Goal: Information Seeking & Learning: Find specific fact

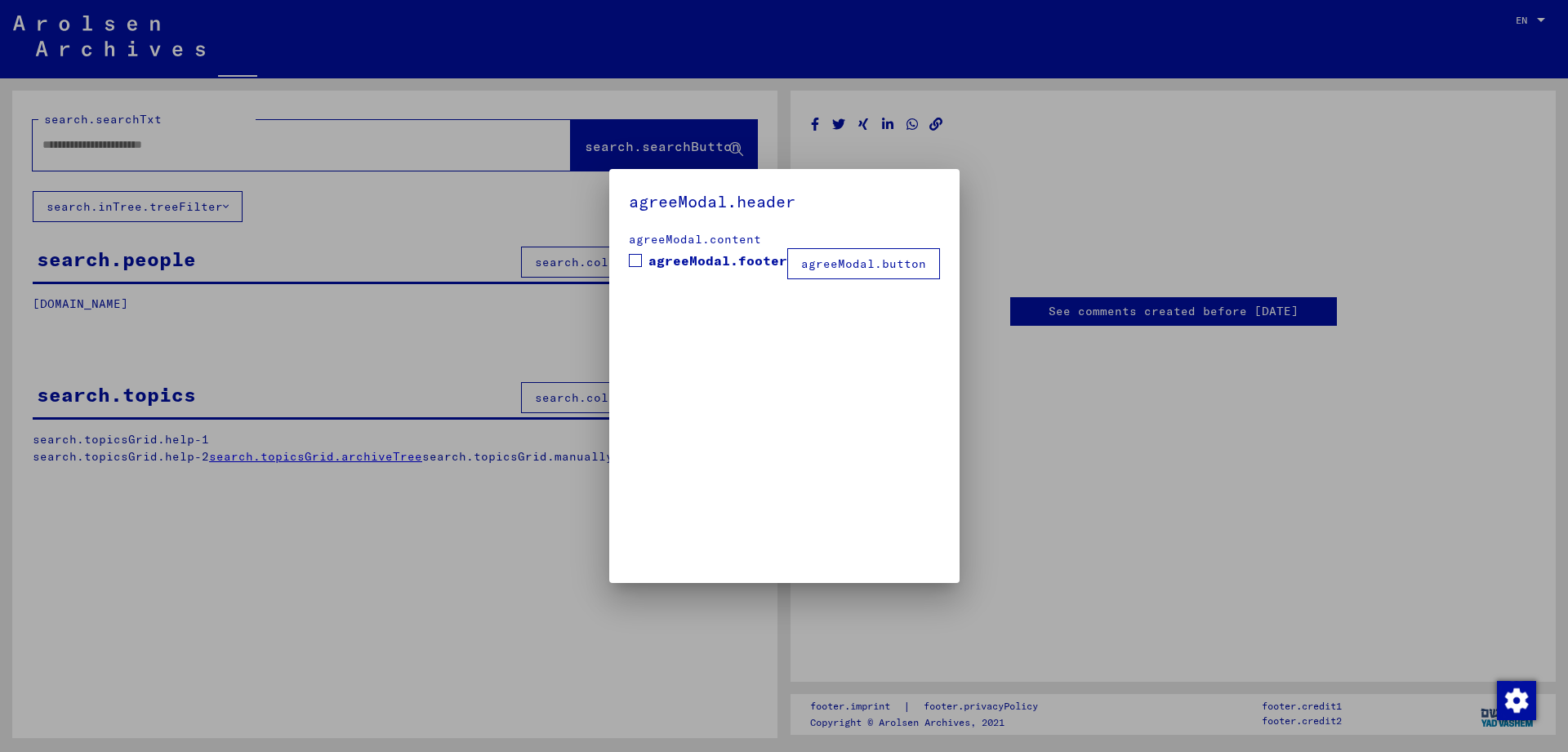
type input "********"
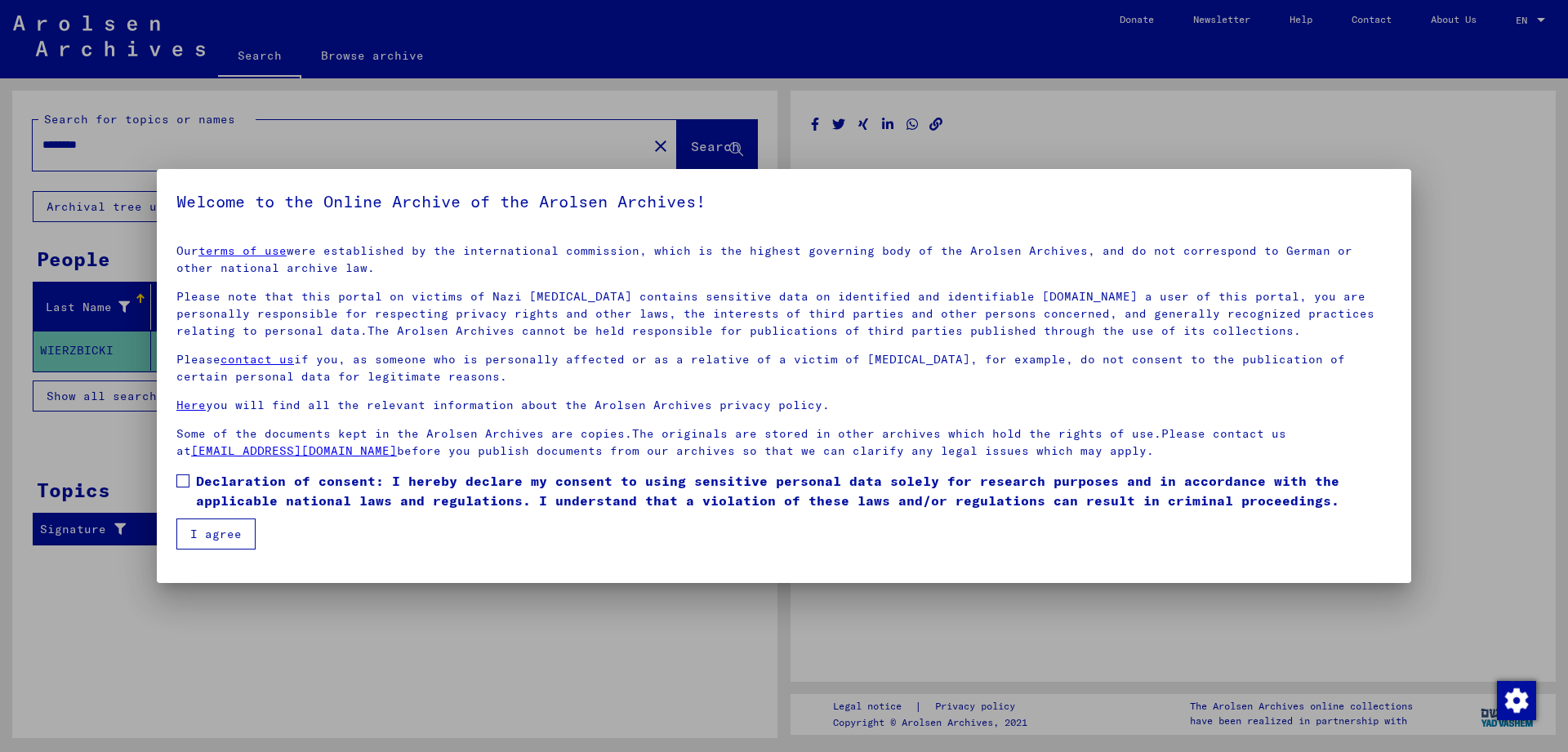
click at [227, 523] on button "I agree" at bounding box center [216, 534] width 79 height 31
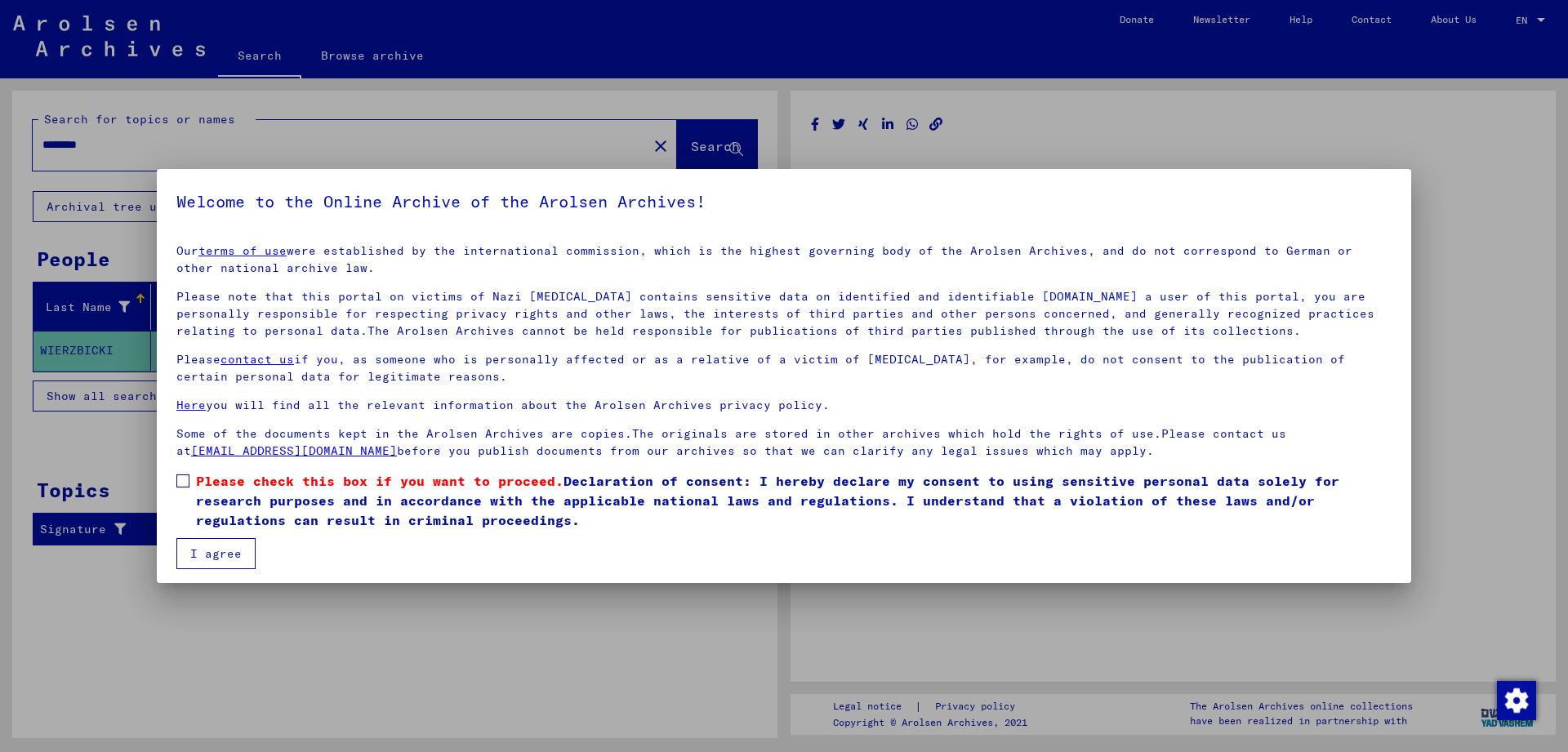
click at [188, 479] on span at bounding box center [182, 481] width 13 height 13
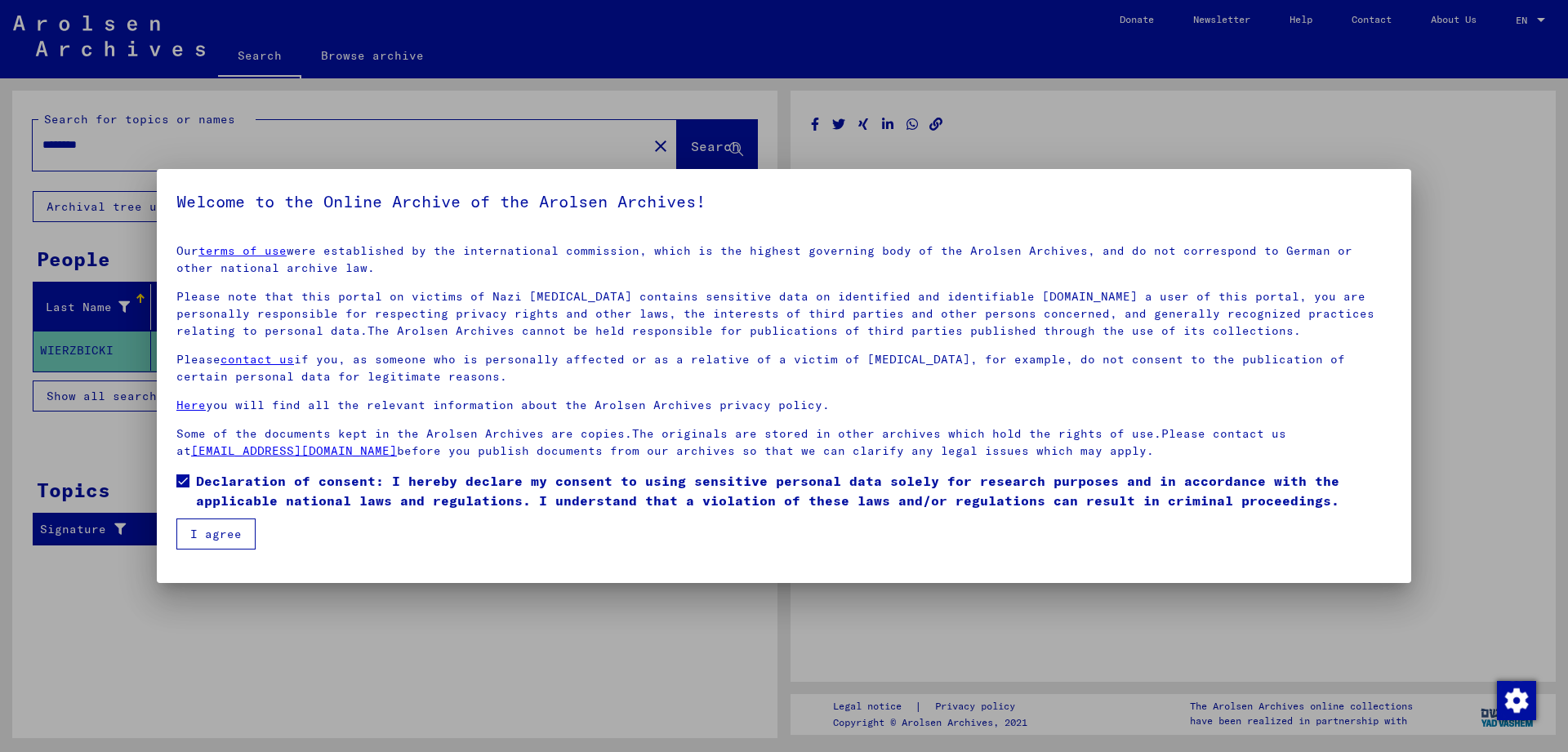
click at [218, 537] on button "I agree" at bounding box center [216, 534] width 79 height 31
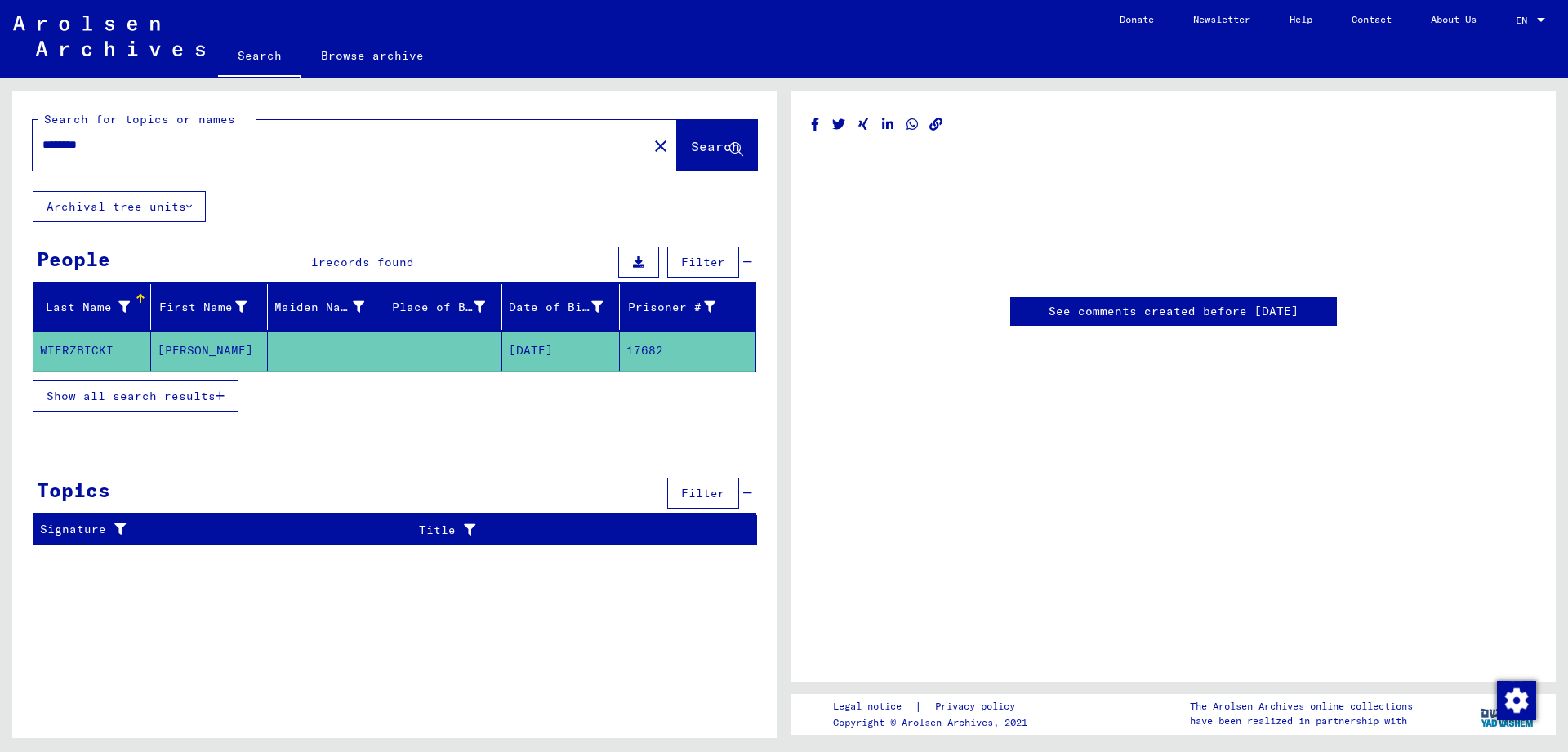
click at [553, 350] on mat-cell "[DATE]" at bounding box center [561, 350] width 117 height 40
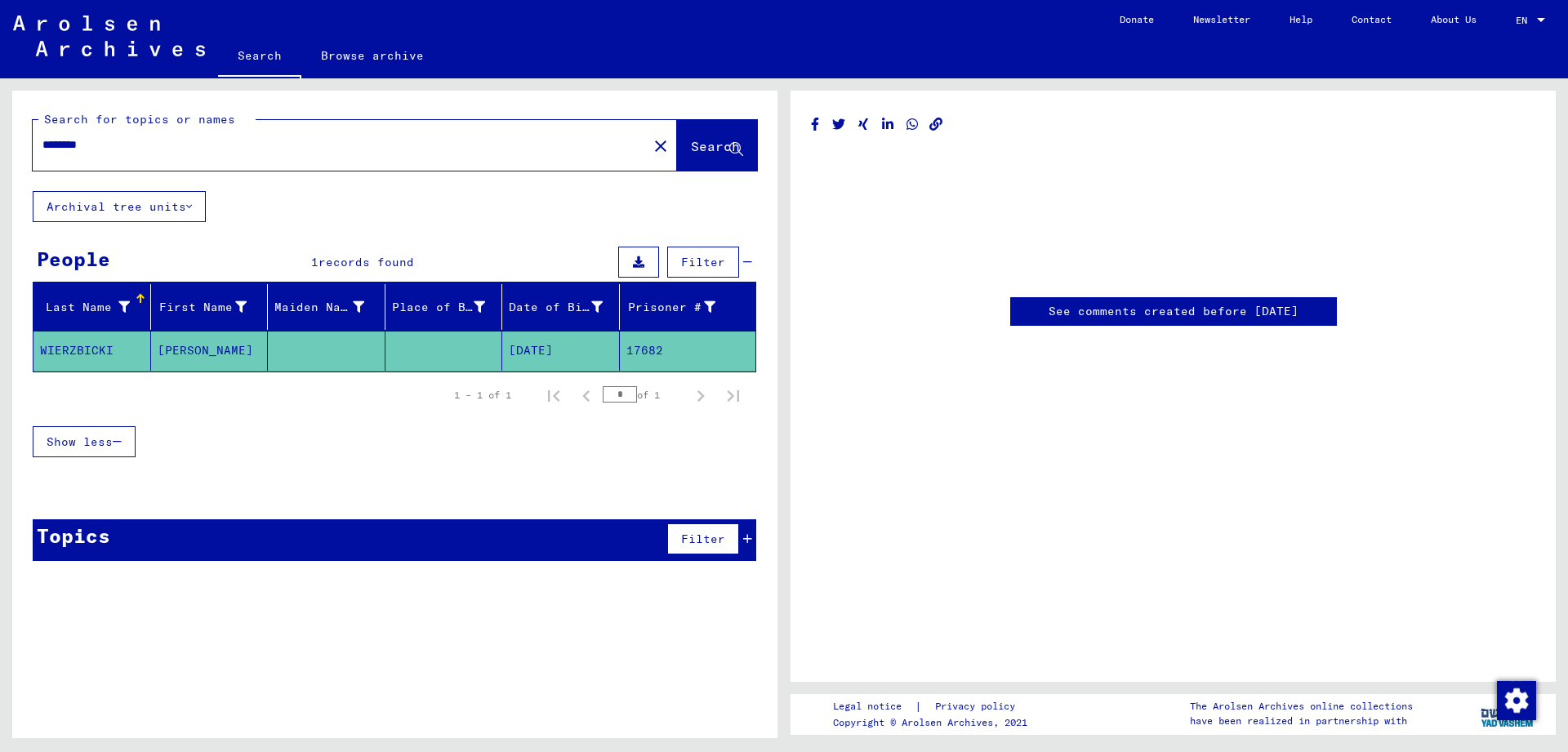
click at [553, 351] on mat-cell "[DATE]" at bounding box center [561, 350] width 117 height 40
click at [72, 351] on mat-cell "WIERZBICKI" at bounding box center [92, 350] width 117 height 40
click at [98, 348] on mat-cell "WIERZBICKI" at bounding box center [92, 350] width 117 height 40
click at [96, 441] on span "Show less" at bounding box center [79, 441] width 66 height 14
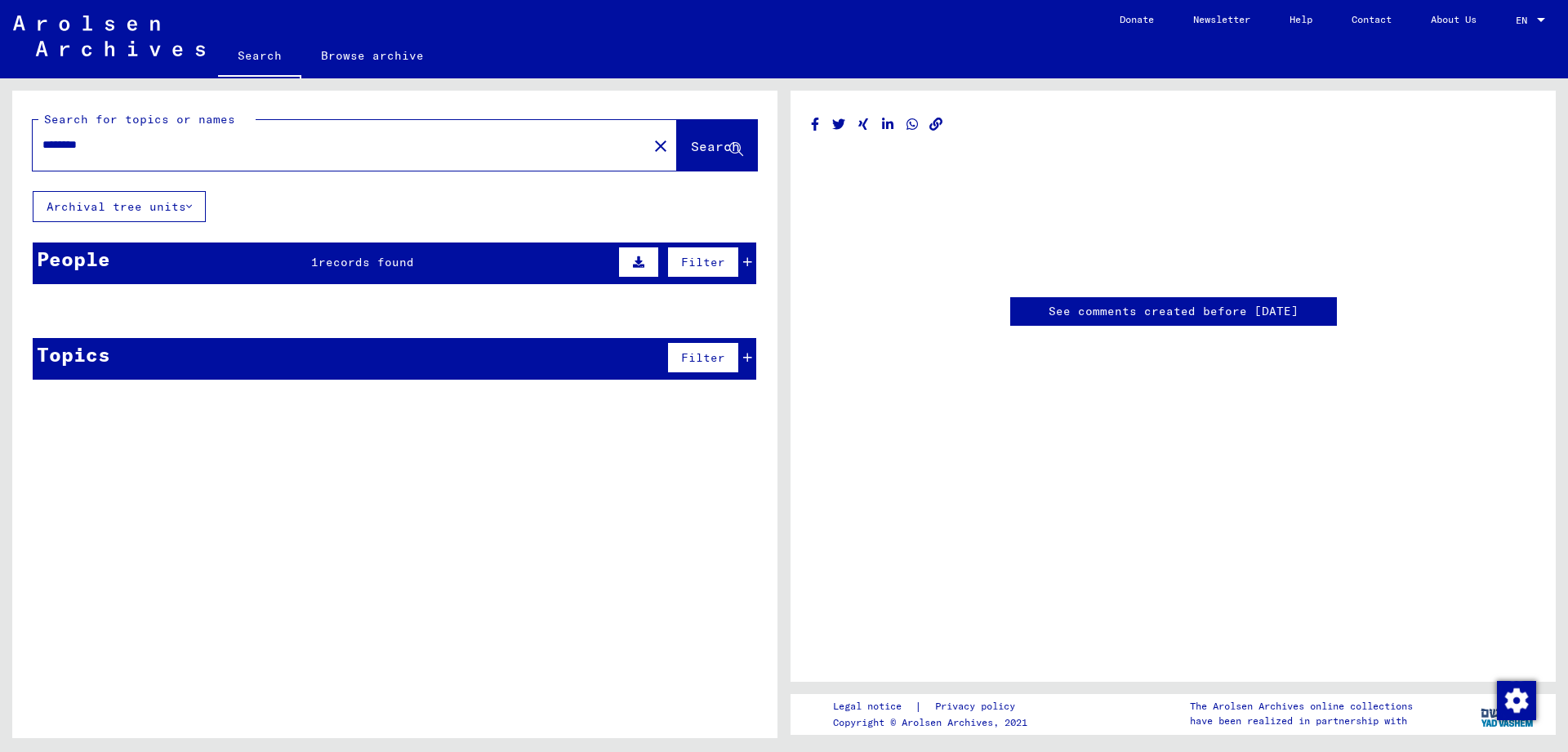
click at [340, 261] on span "records found" at bounding box center [366, 262] width 96 height 14
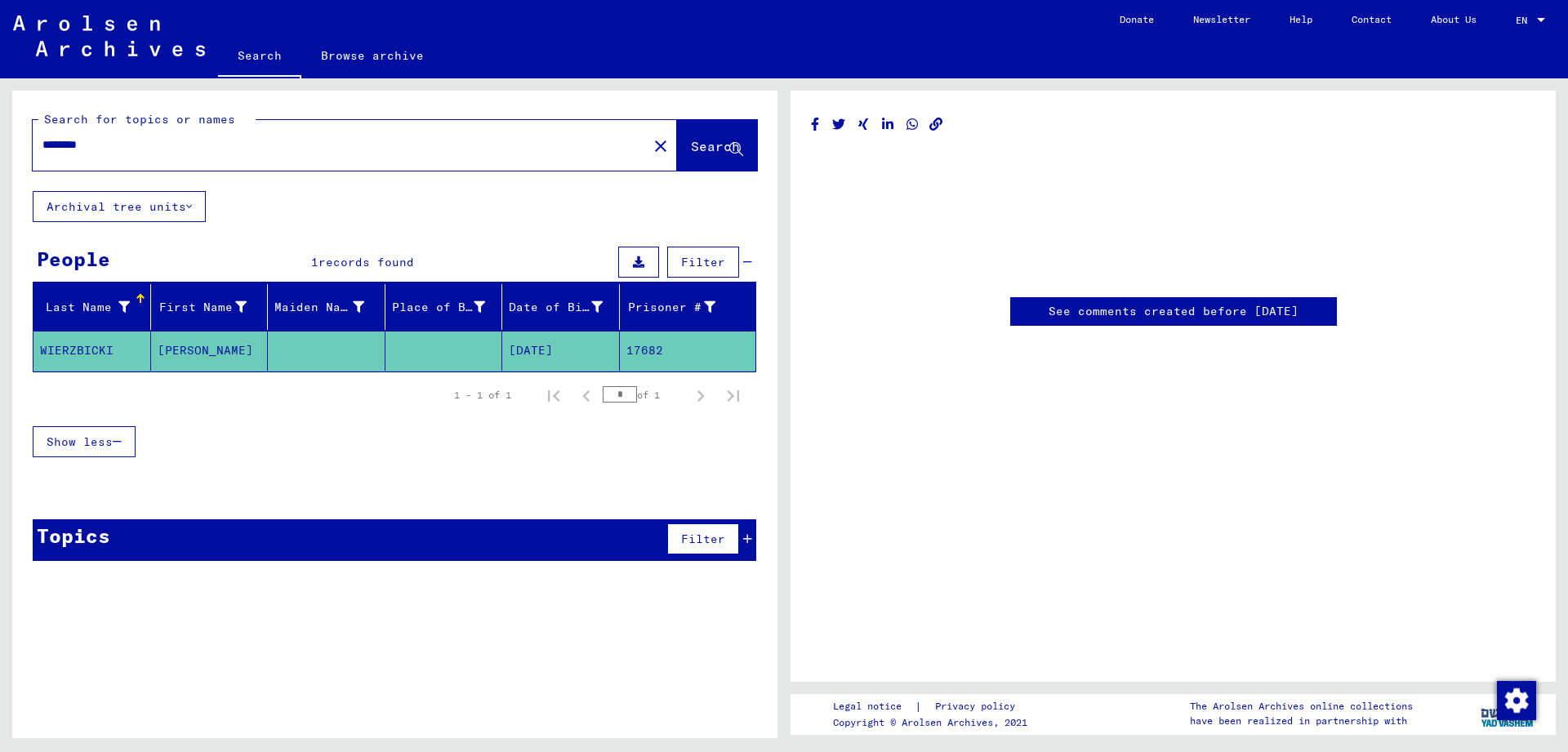
click at [177, 350] on mat-cell "[PERSON_NAME]" at bounding box center [209, 350] width 117 height 40
click at [106, 353] on mat-cell "WIERZBICKI" at bounding box center [92, 350] width 117 height 40
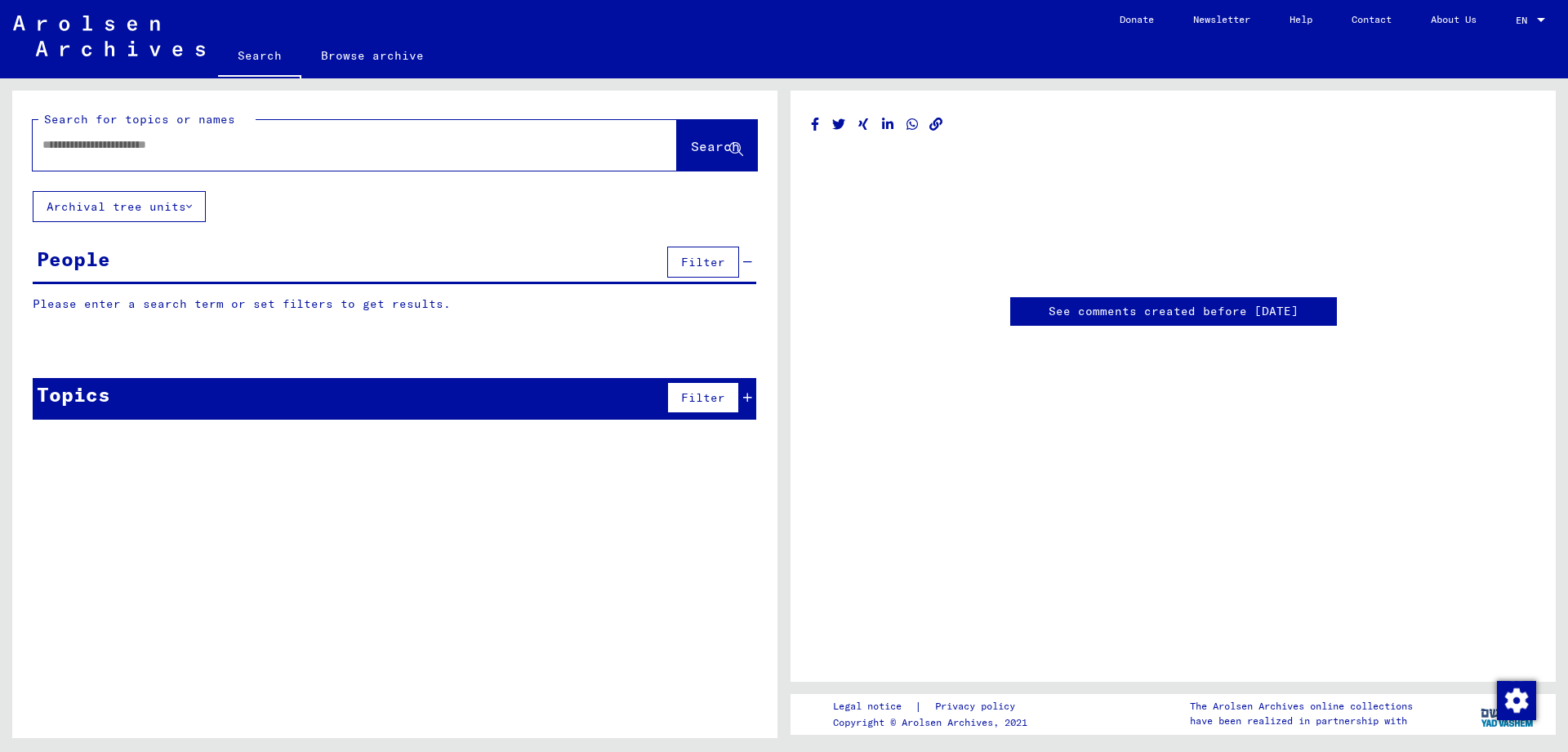
click at [253, 144] on input "text" at bounding box center [340, 144] width 596 height 17
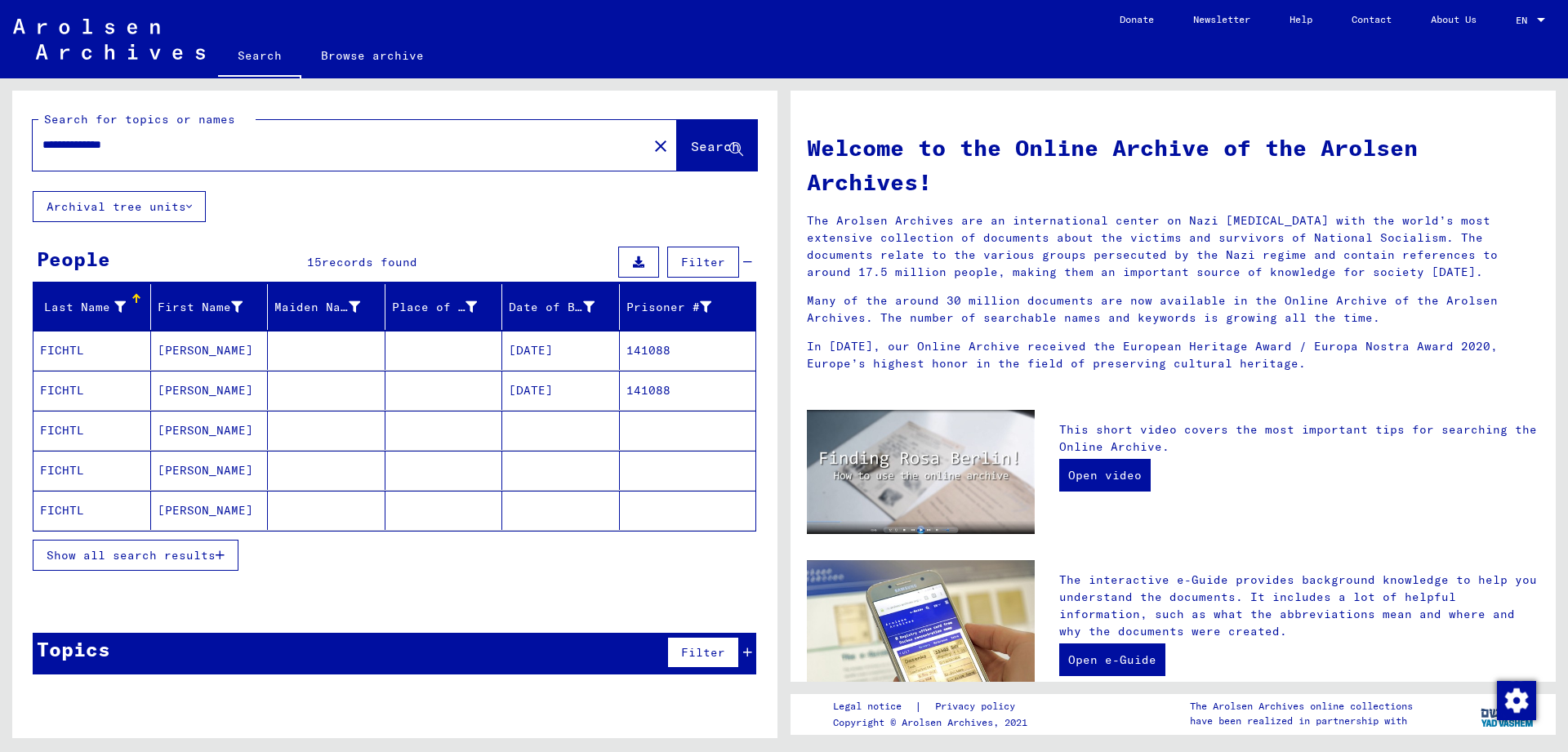
drag, startPoint x: 144, startPoint y: 148, endPoint x: 34, endPoint y: 141, distance: 110.2
click at [42, 141] on input "**********" at bounding box center [335, 144] width 586 height 17
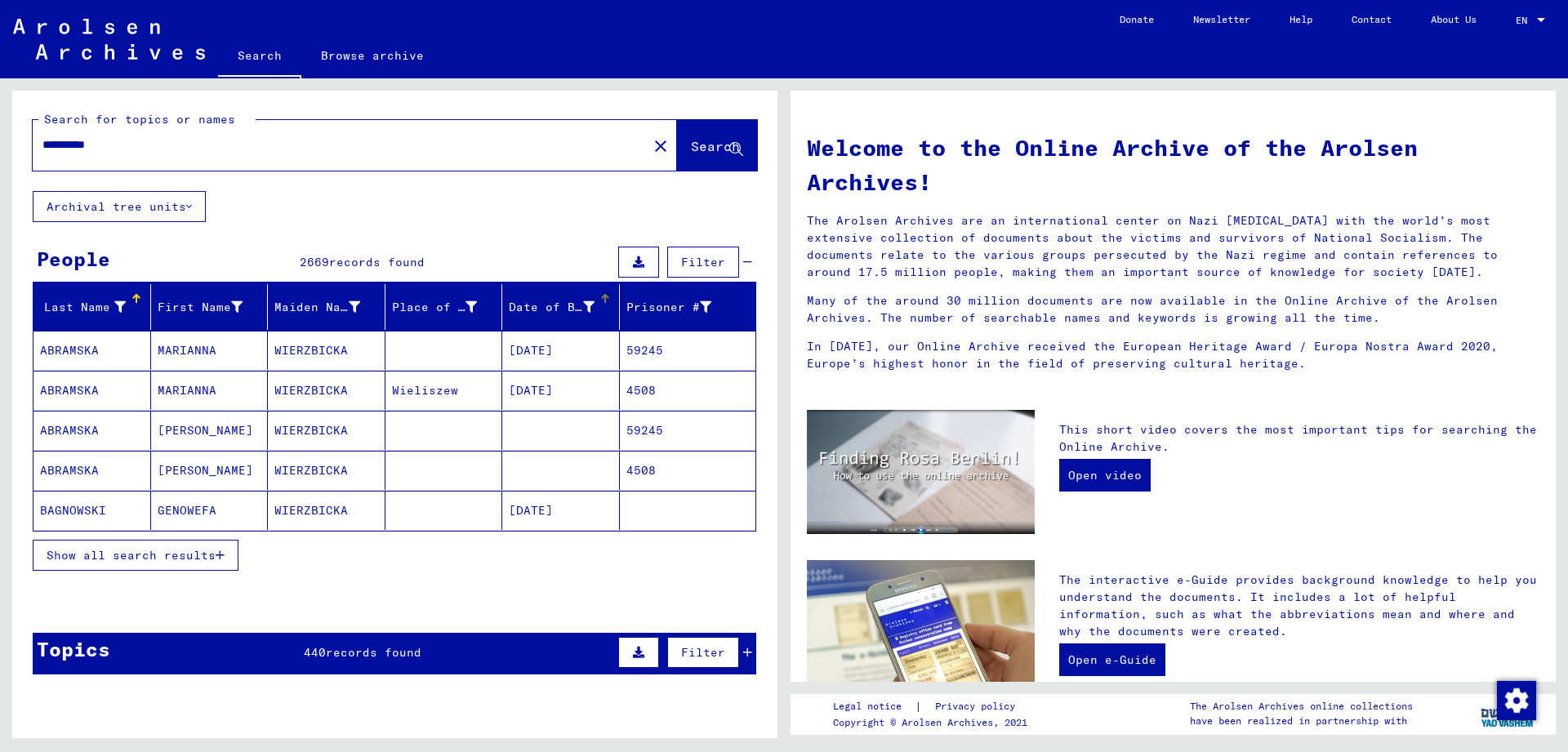
type input "**********"
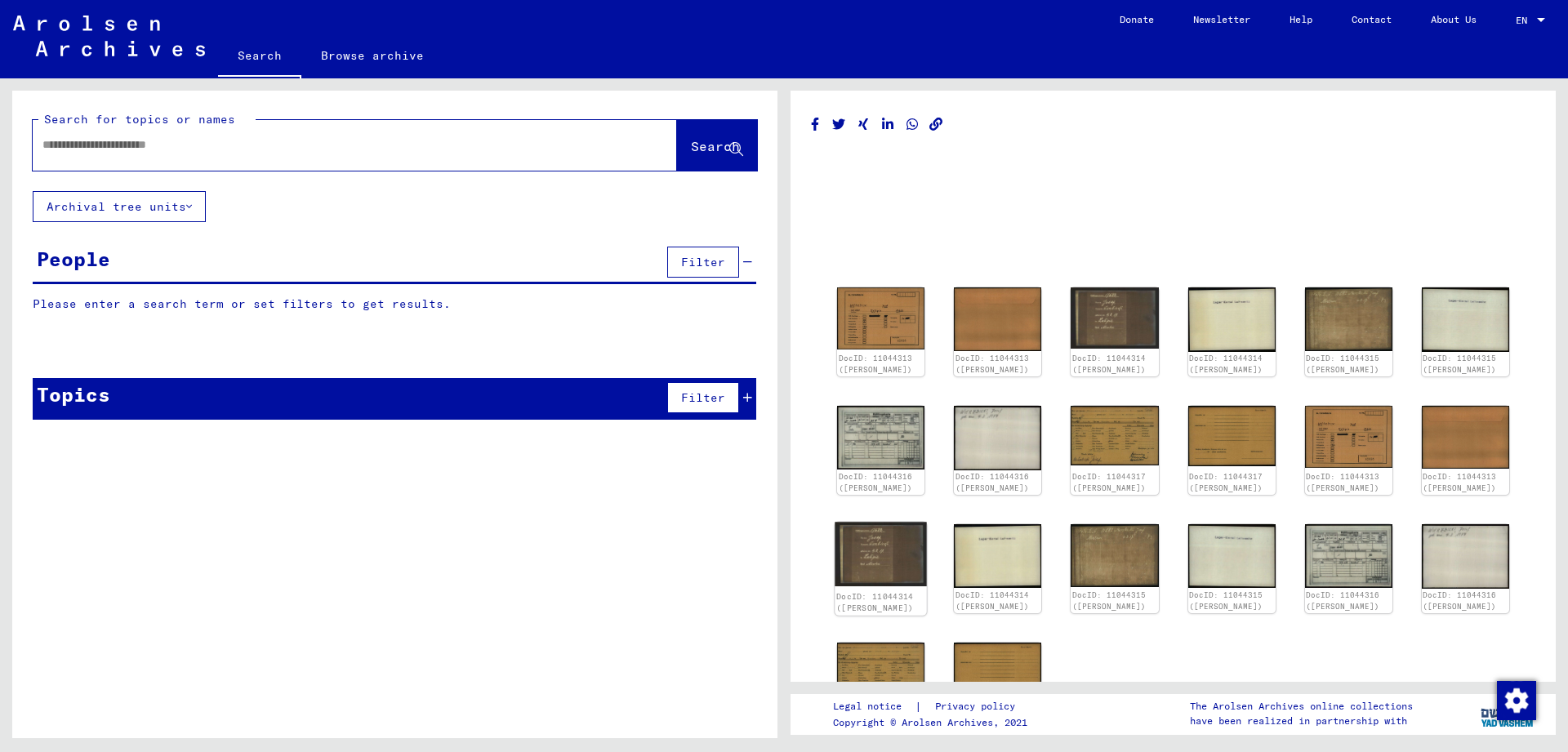
click at [888, 566] on img at bounding box center [881, 553] width 92 height 64
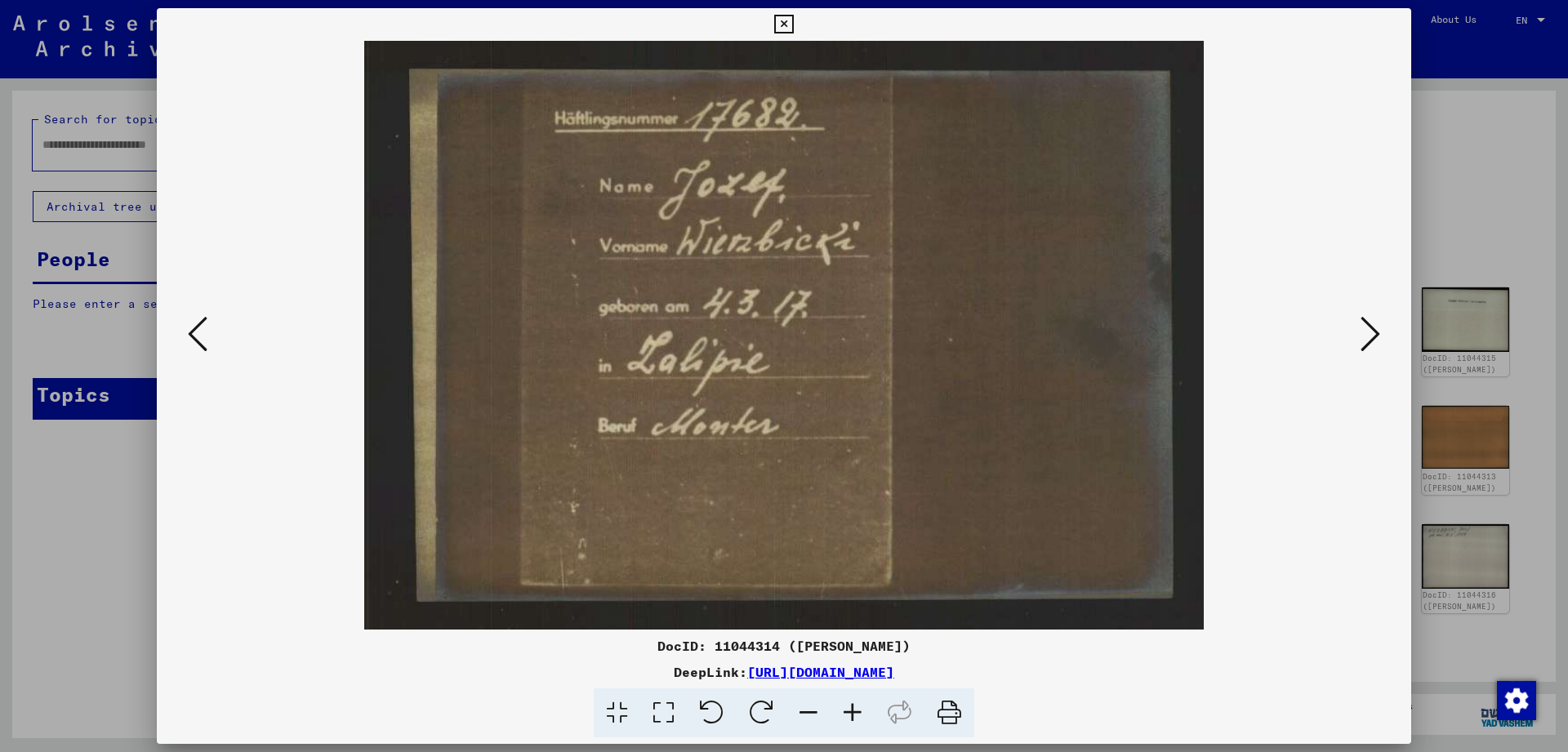
click at [1374, 321] on icon at bounding box center [1370, 333] width 20 height 39
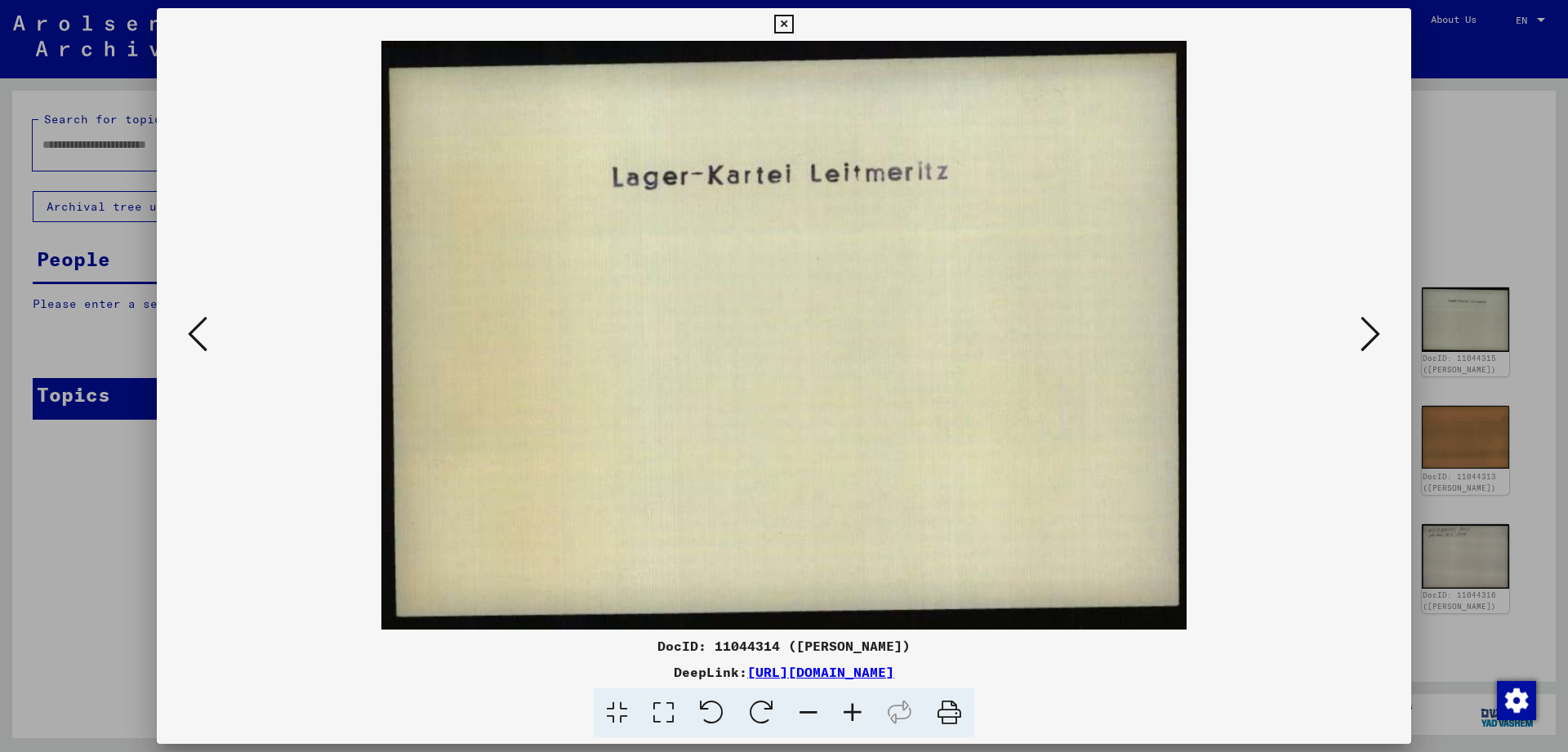
click at [1374, 324] on icon at bounding box center [1370, 333] width 20 height 39
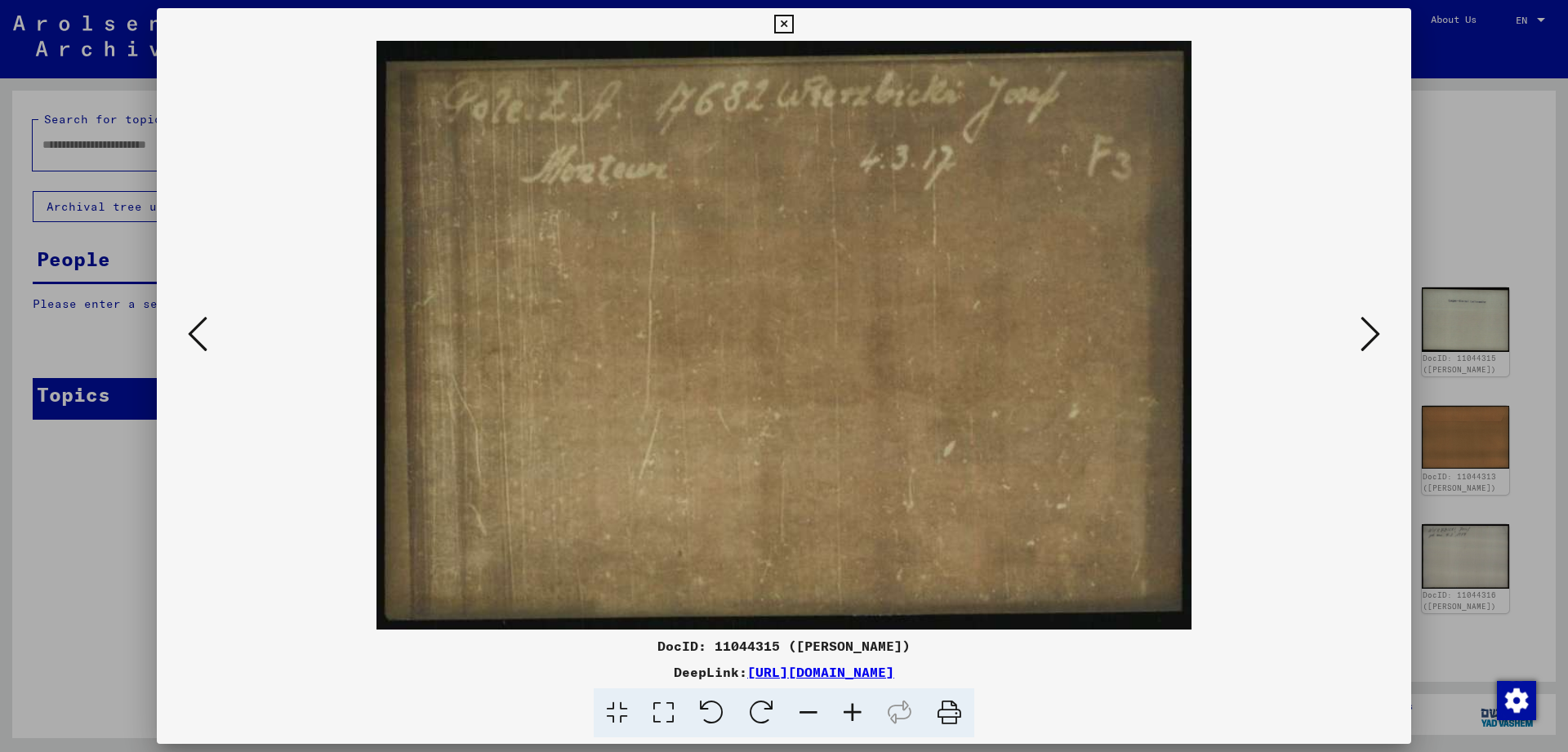
click at [1374, 324] on icon at bounding box center [1370, 333] width 20 height 39
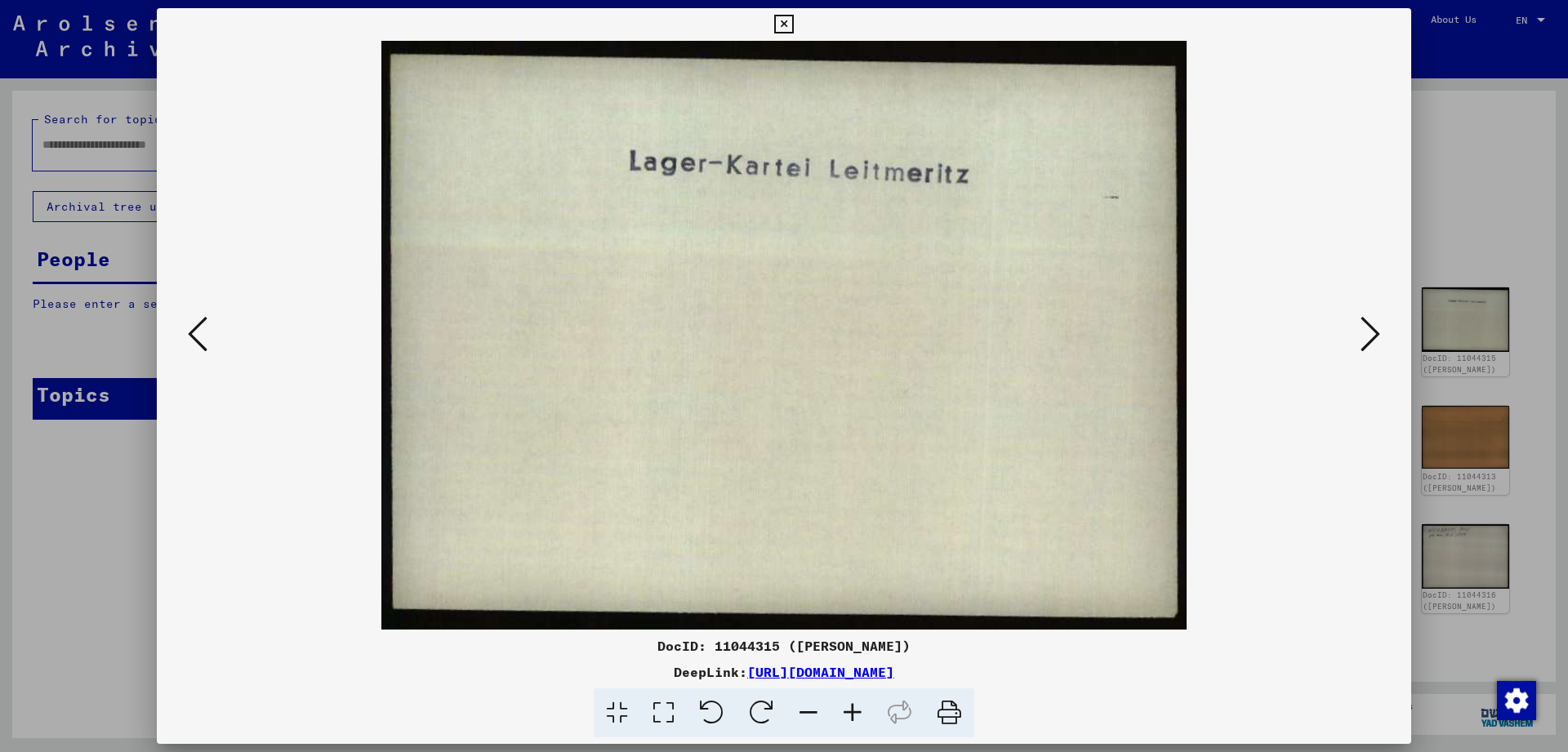
click at [1374, 324] on icon at bounding box center [1370, 333] width 20 height 39
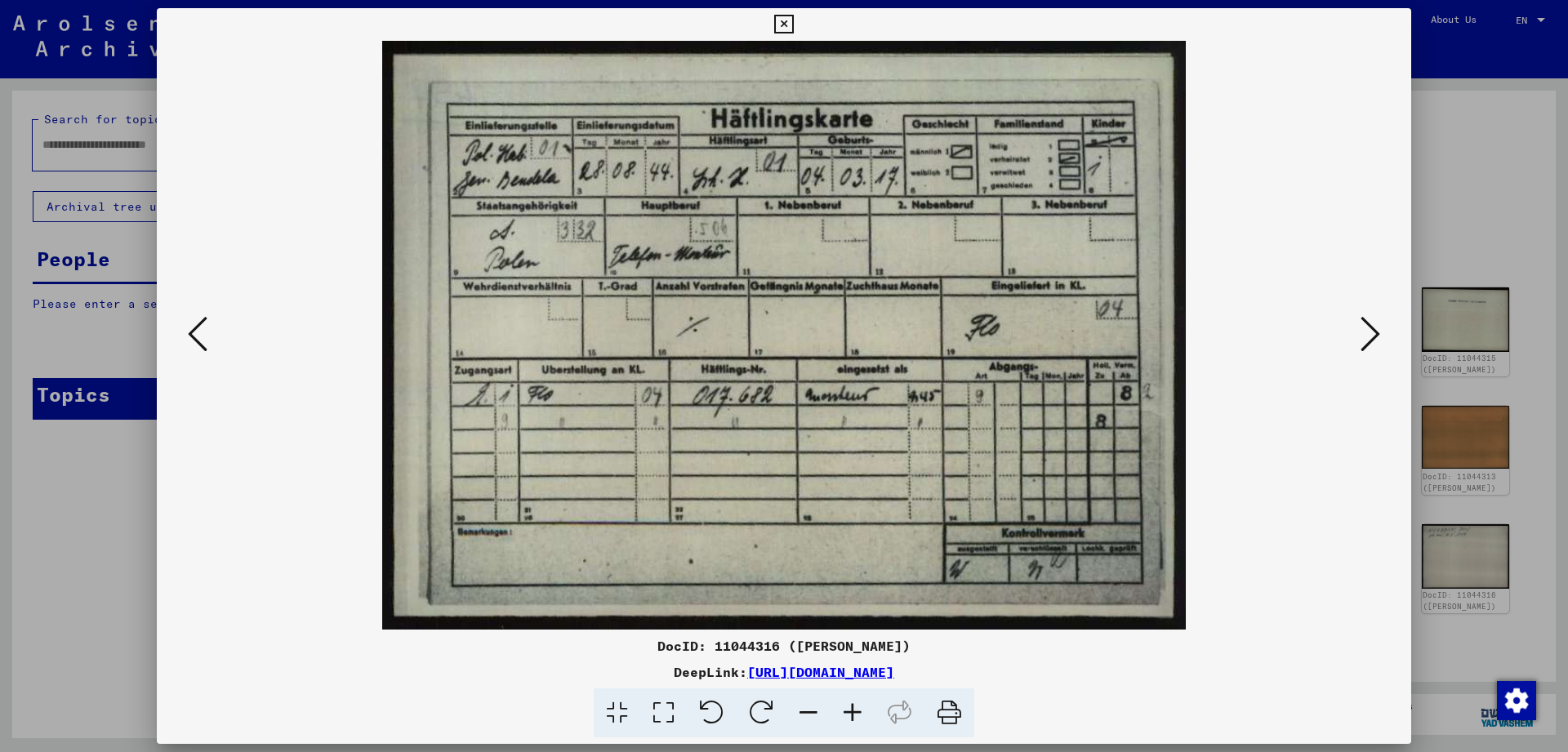
click at [1374, 325] on icon at bounding box center [1370, 333] width 20 height 39
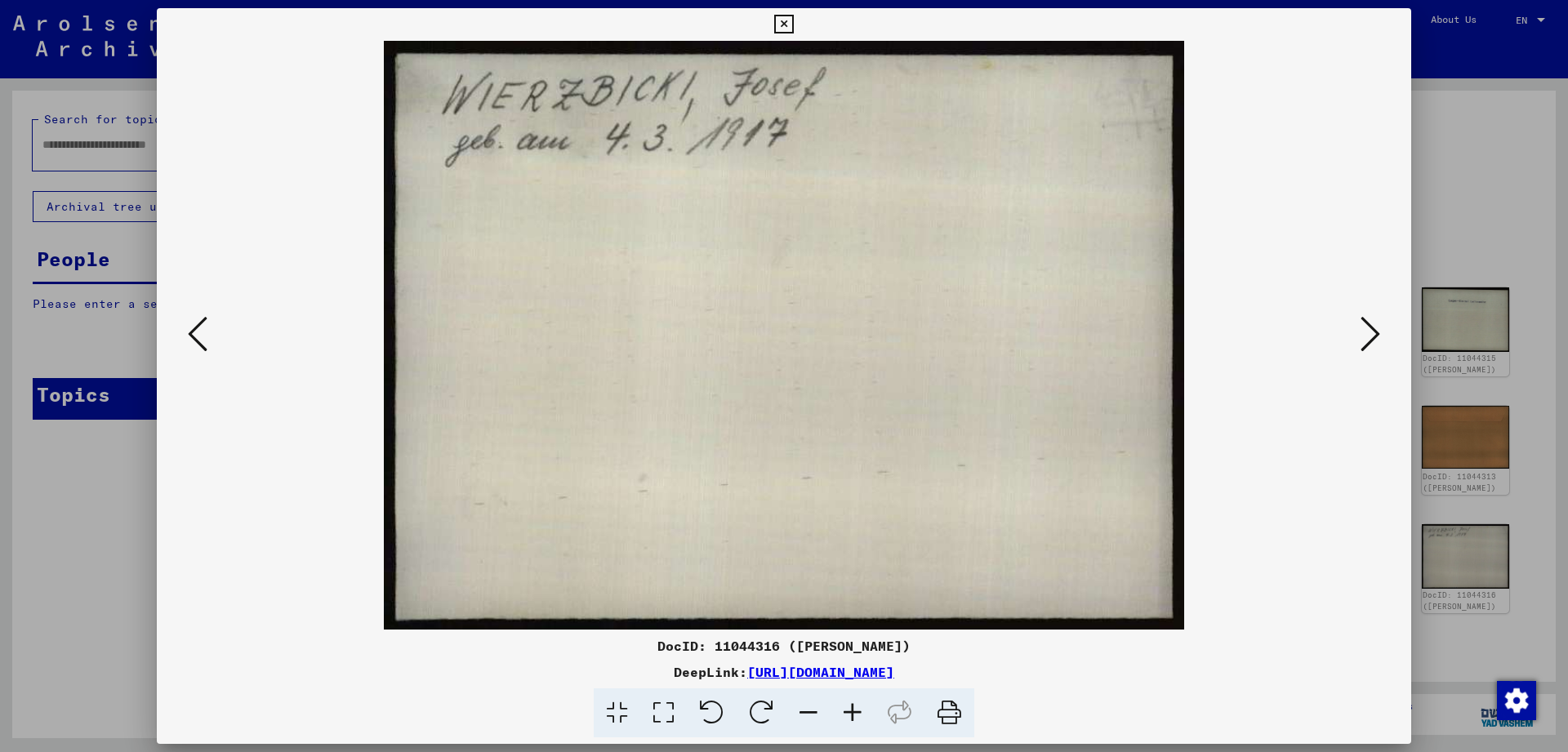
click at [1378, 332] on icon at bounding box center [1370, 333] width 20 height 39
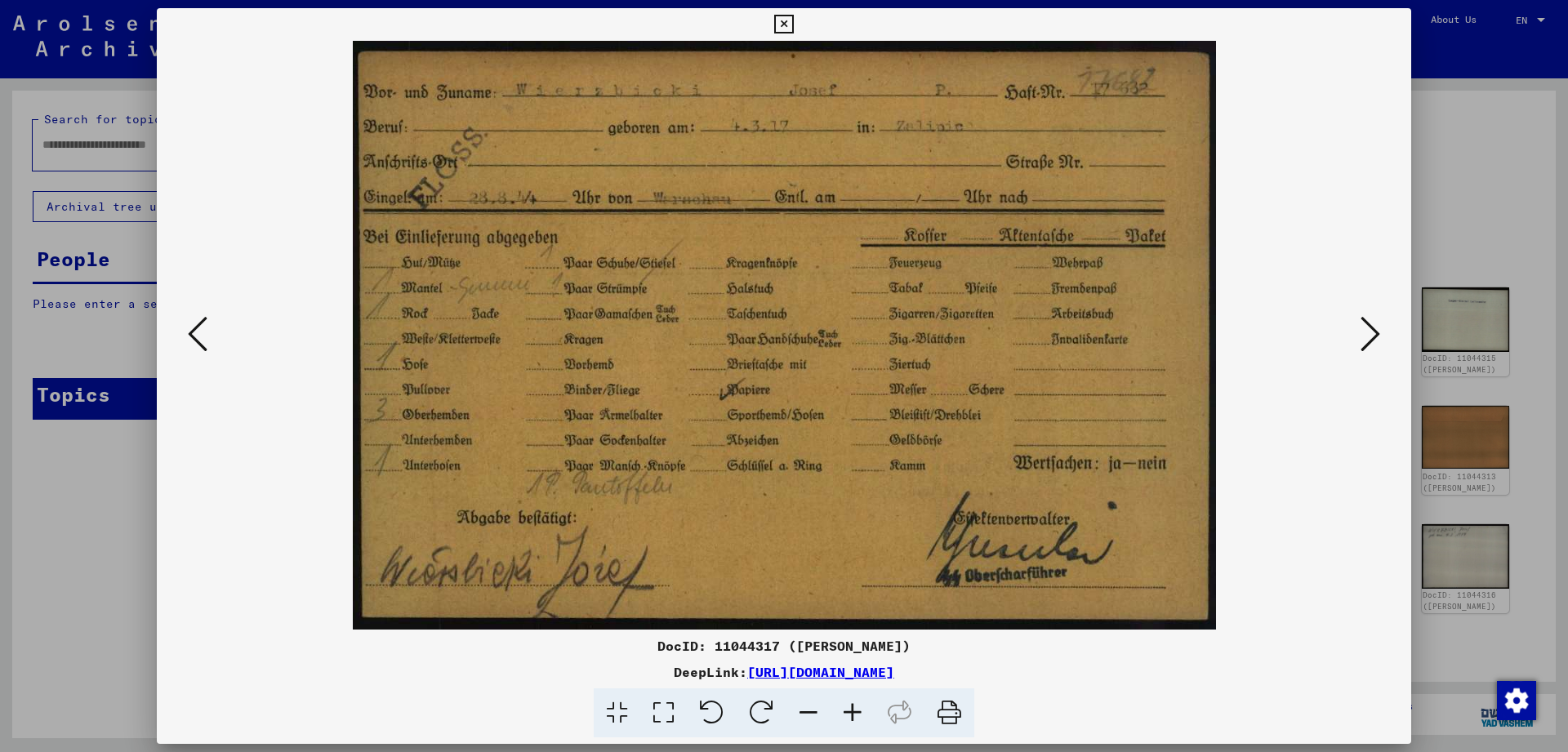
click at [1378, 332] on icon at bounding box center [1370, 333] width 20 height 39
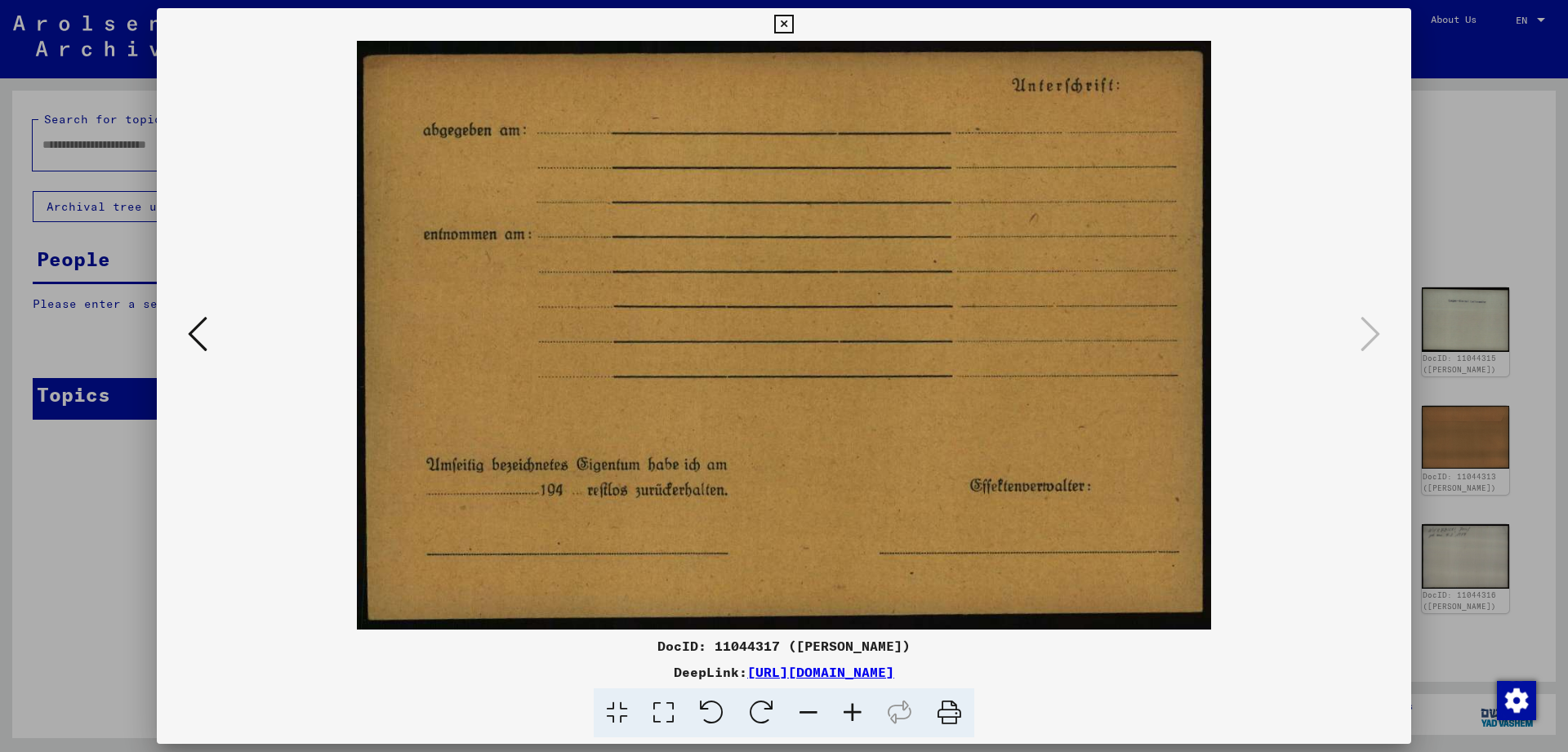
click at [190, 337] on icon at bounding box center [198, 333] width 20 height 39
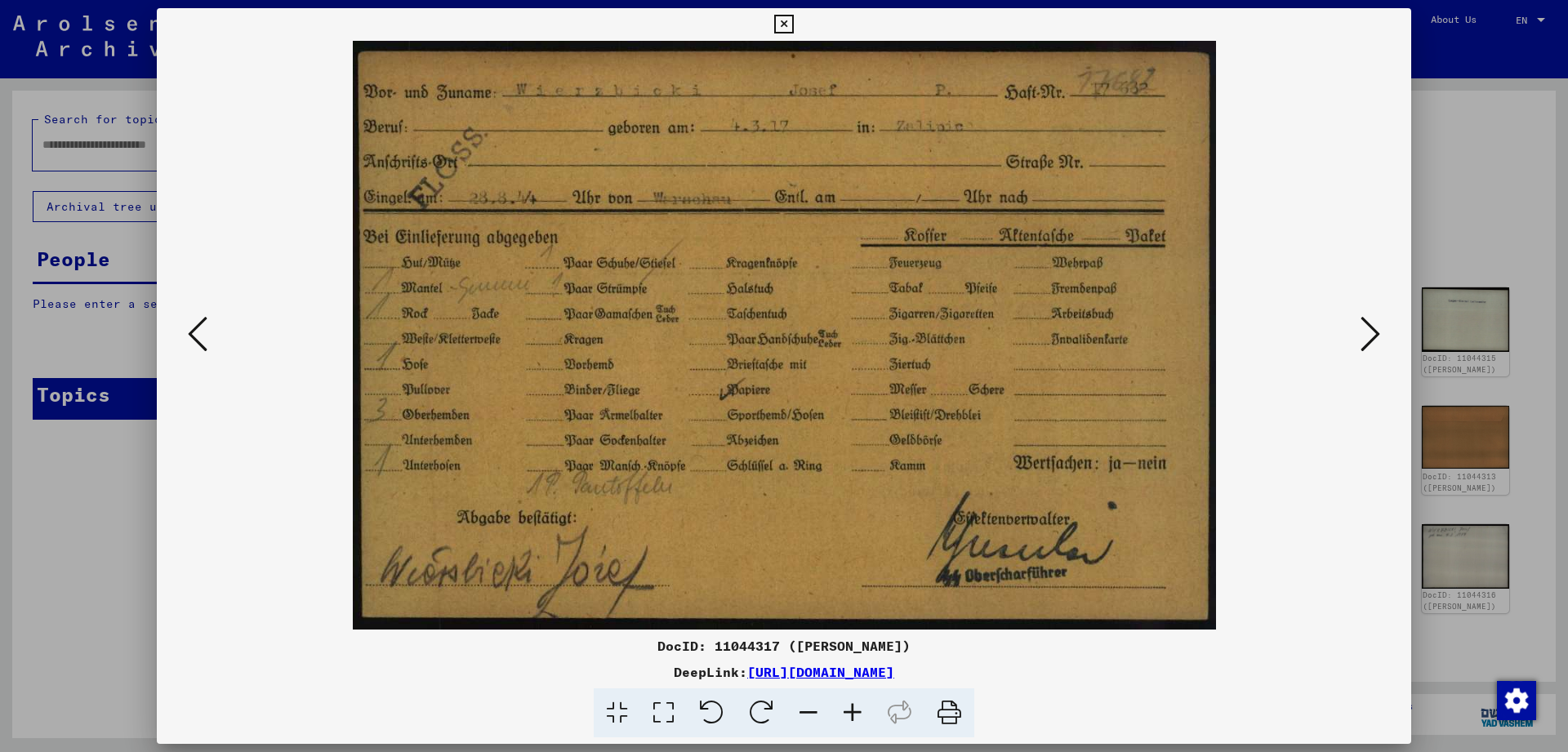
click at [190, 337] on icon at bounding box center [198, 333] width 20 height 39
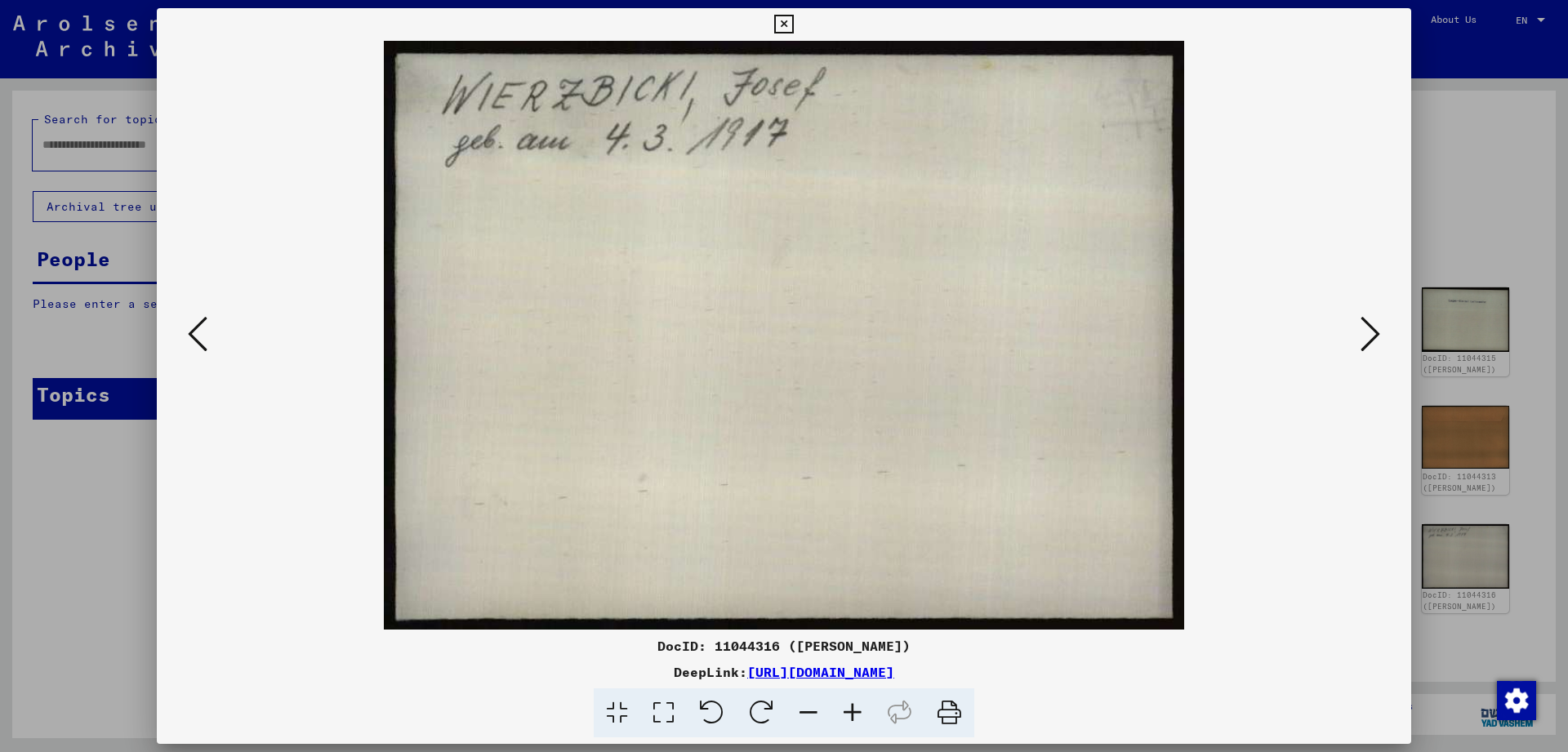
click at [190, 337] on icon at bounding box center [198, 333] width 20 height 39
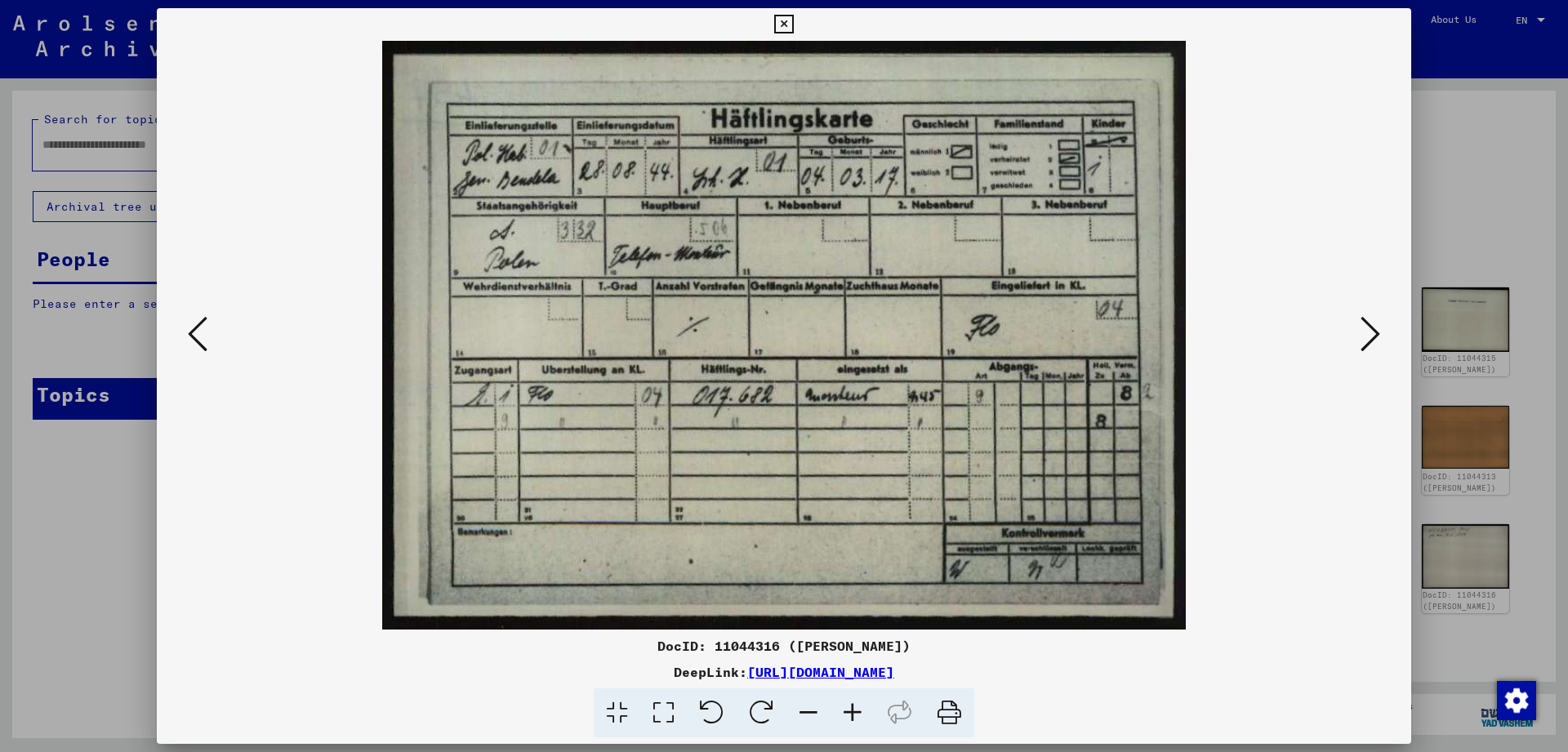
click at [201, 338] on icon at bounding box center [198, 333] width 20 height 39
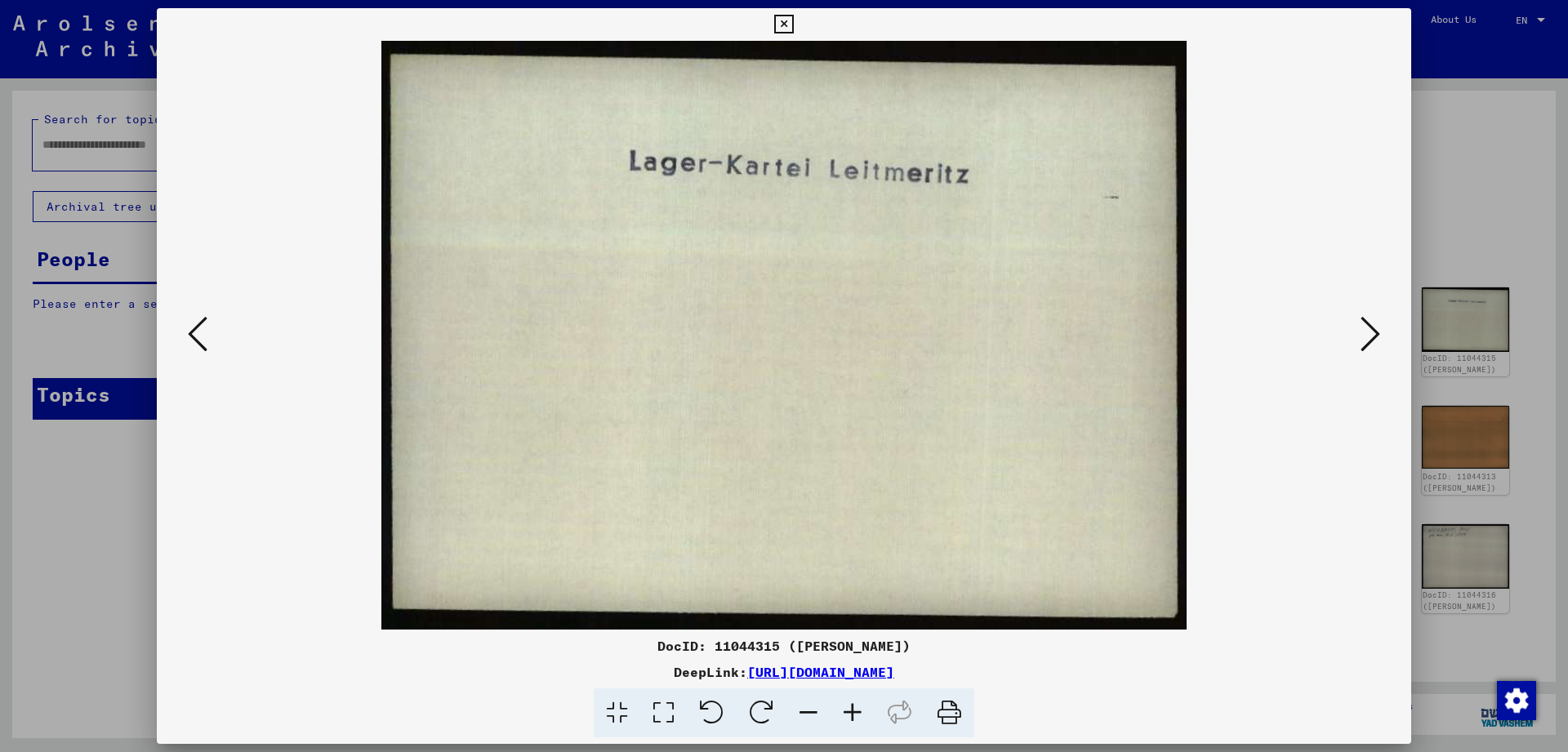
click at [201, 338] on icon at bounding box center [198, 333] width 20 height 39
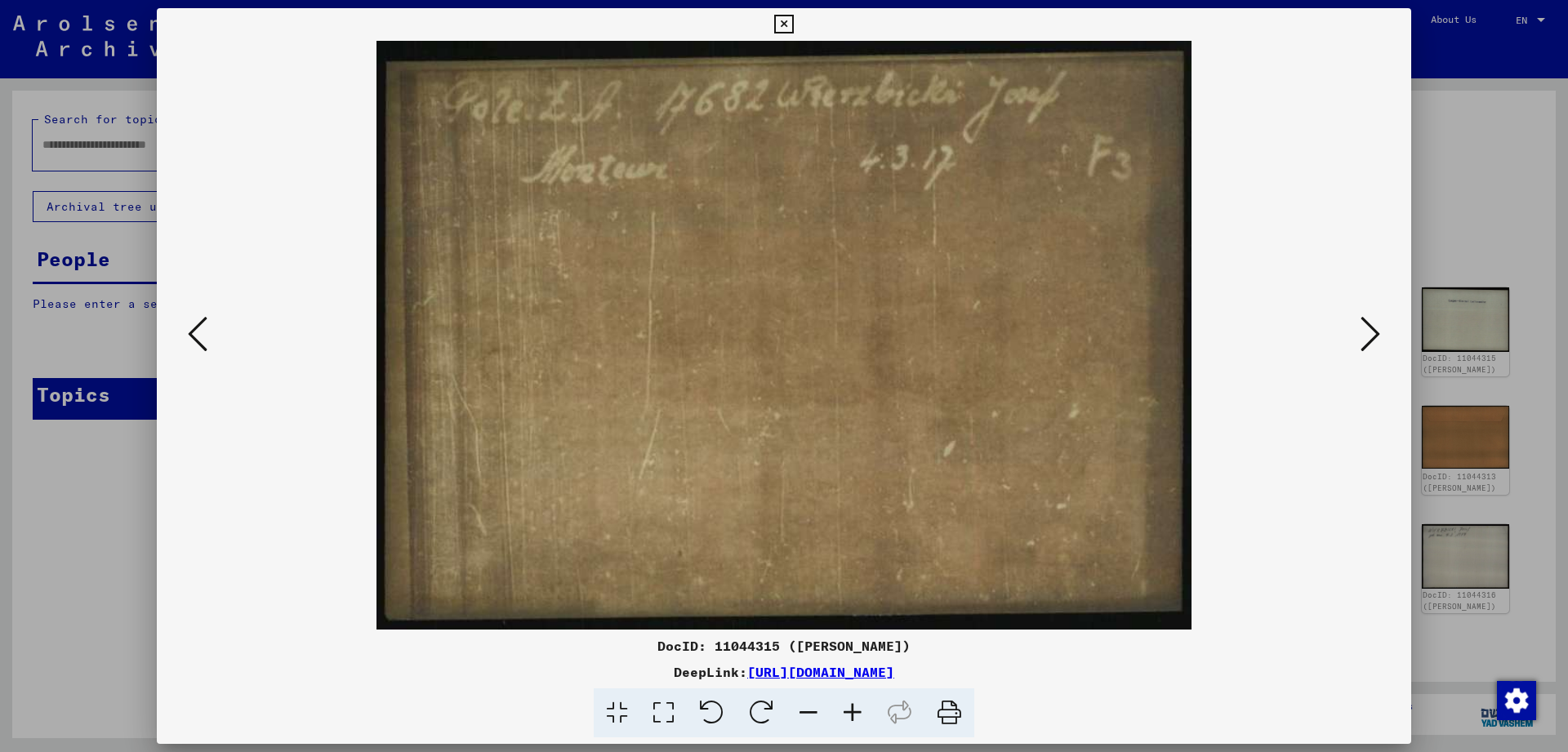
click at [201, 338] on icon at bounding box center [198, 333] width 20 height 39
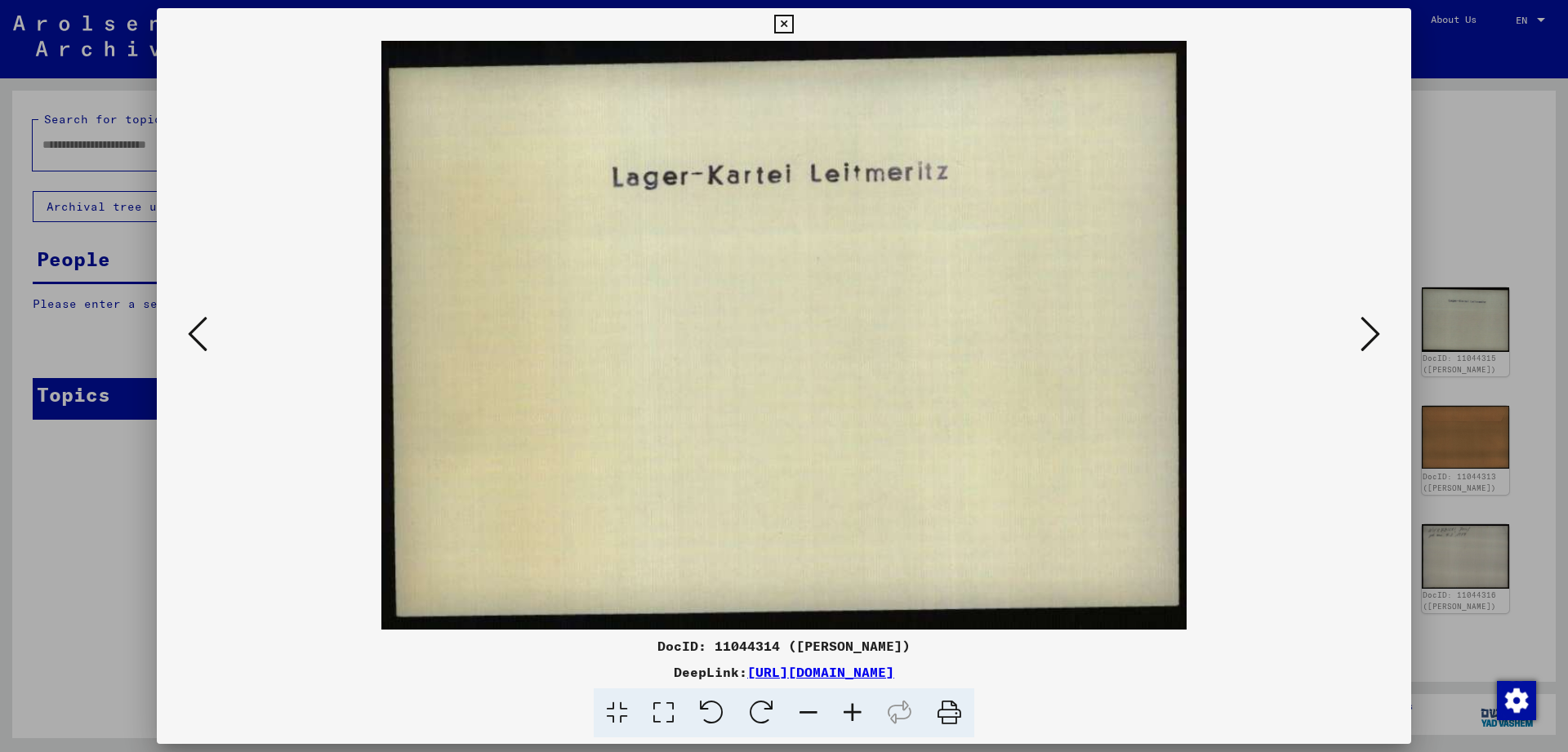
click at [201, 338] on icon at bounding box center [198, 333] width 20 height 39
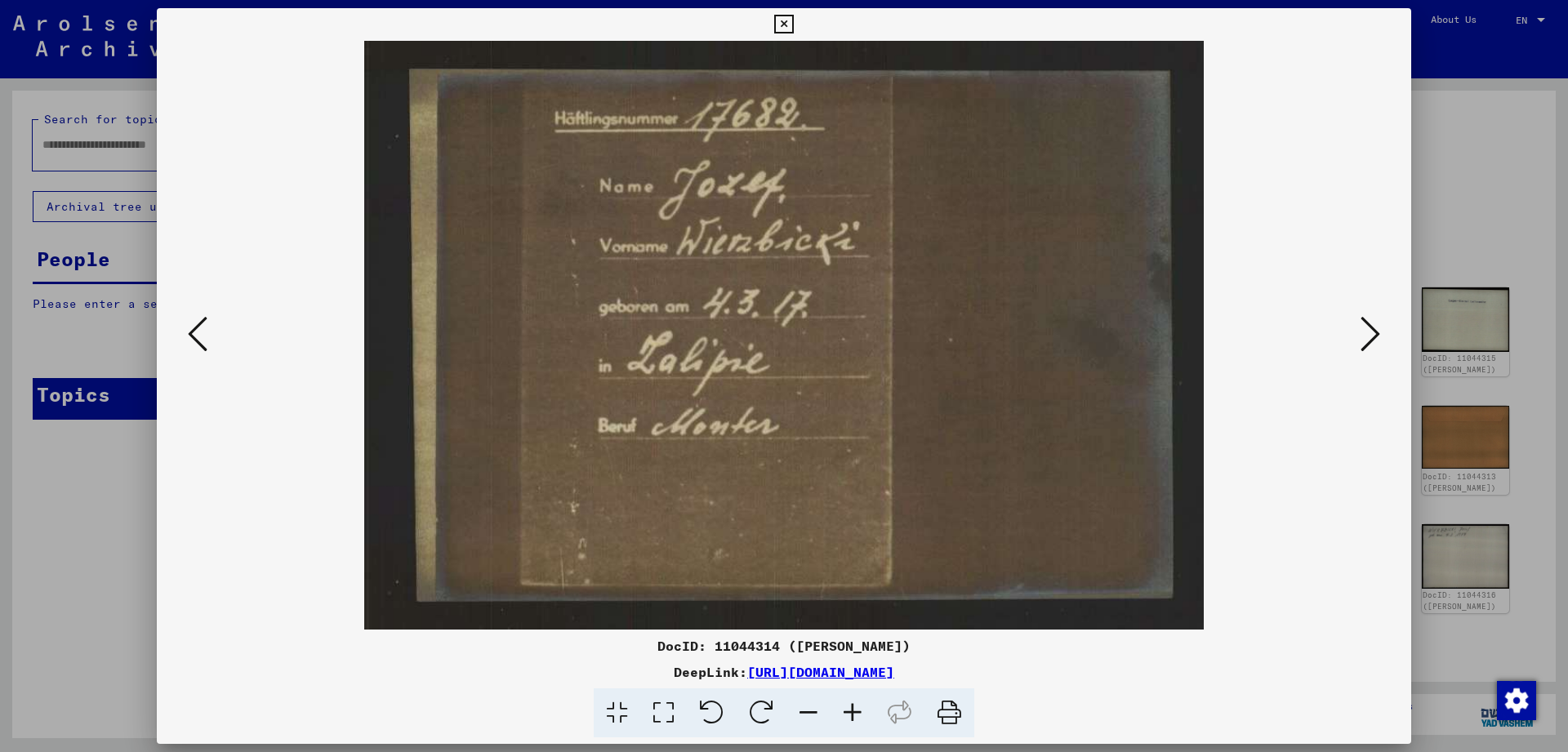
click at [201, 338] on icon at bounding box center [198, 333] width 20 height 39
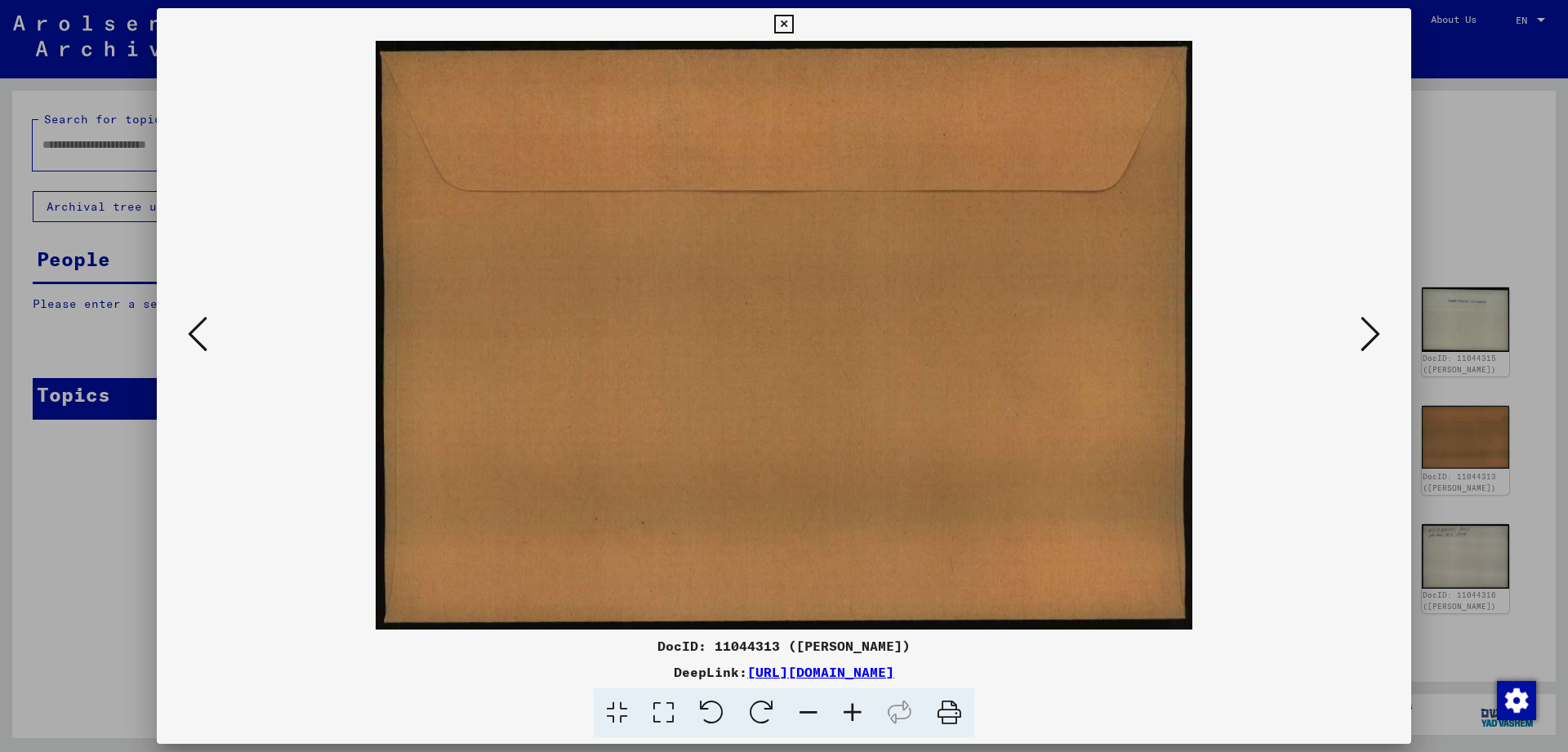
click at [201, 338] on icon at bounding box center [198, 333] width 20 height 39
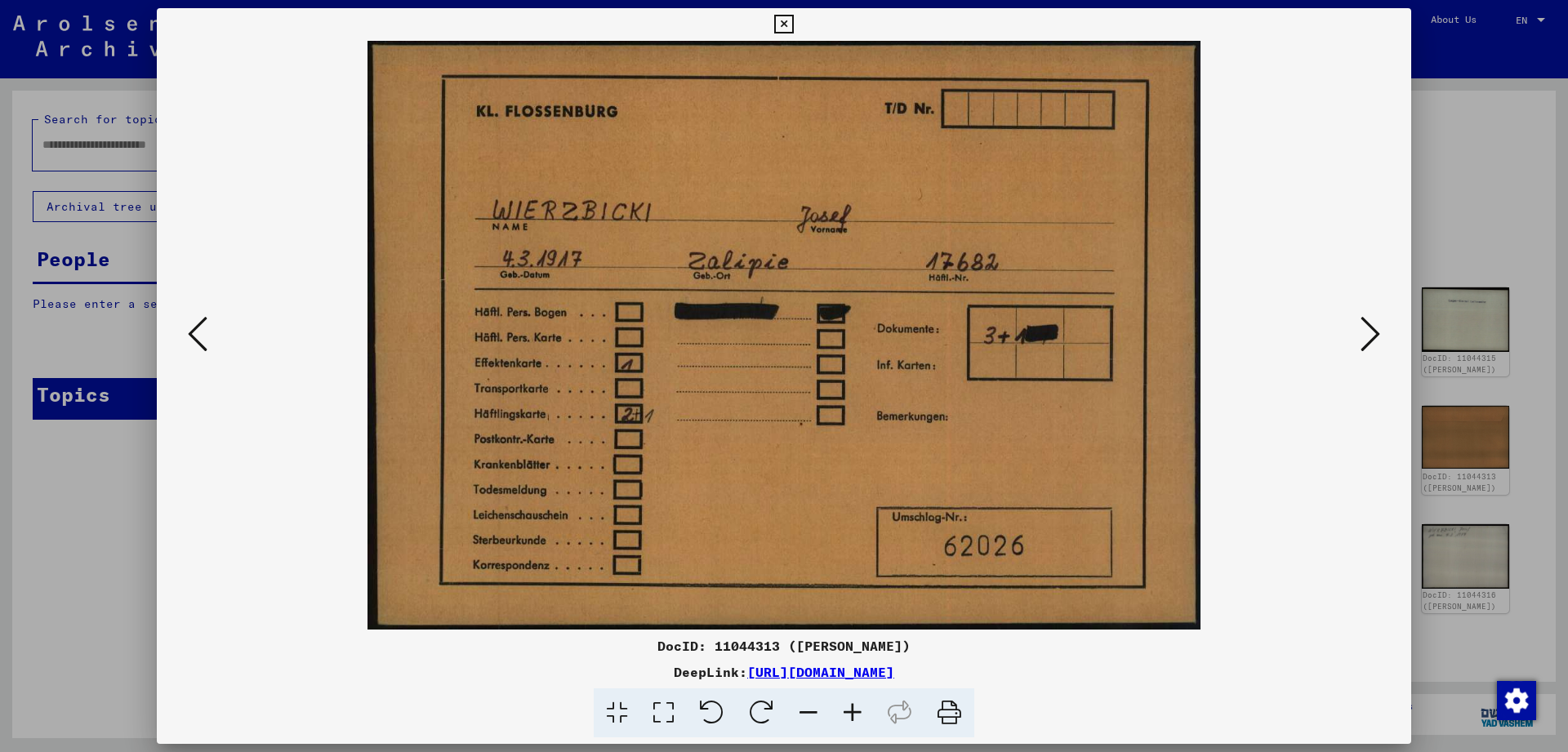
click at [201, 338] on icon at bounding box center [198, 333] width 20 height 39
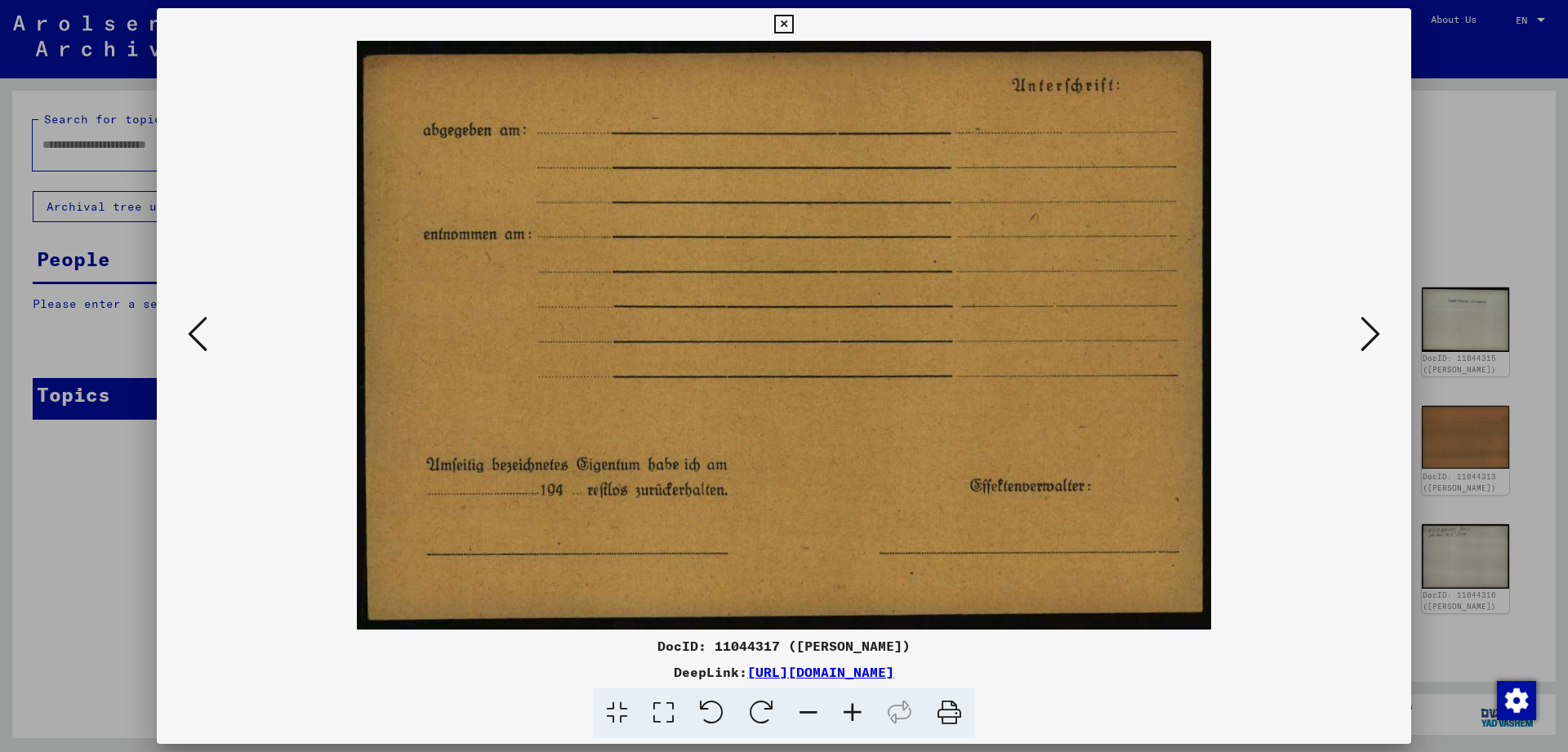
click at [1377, 330] on icon at bounding box center [1370, 333] width 20 height 39
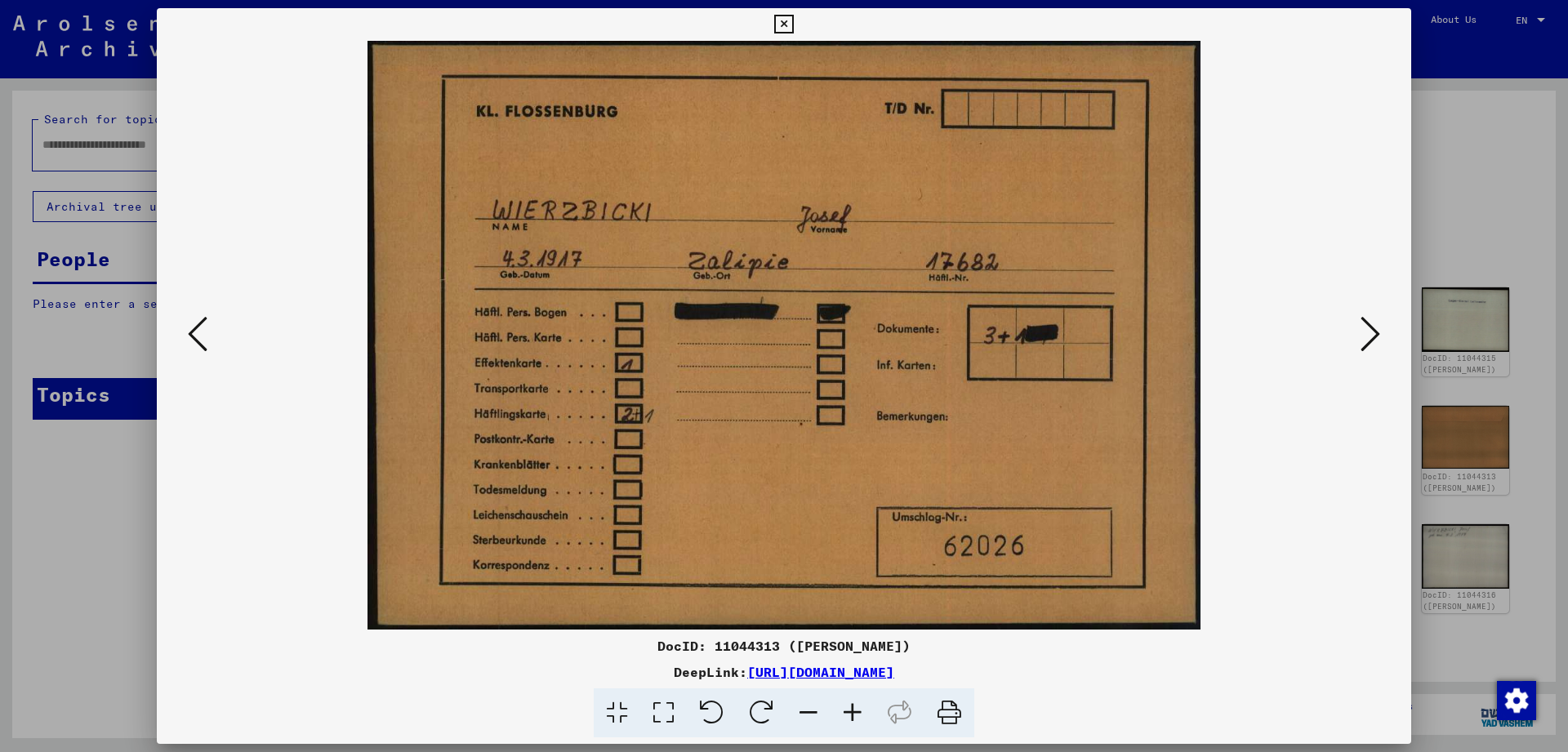
click at [793, 23] on icon at bounding box center [784, 24] width 19 height 20
